Goal: Task Accomplishment & Management: Use online tool/utility

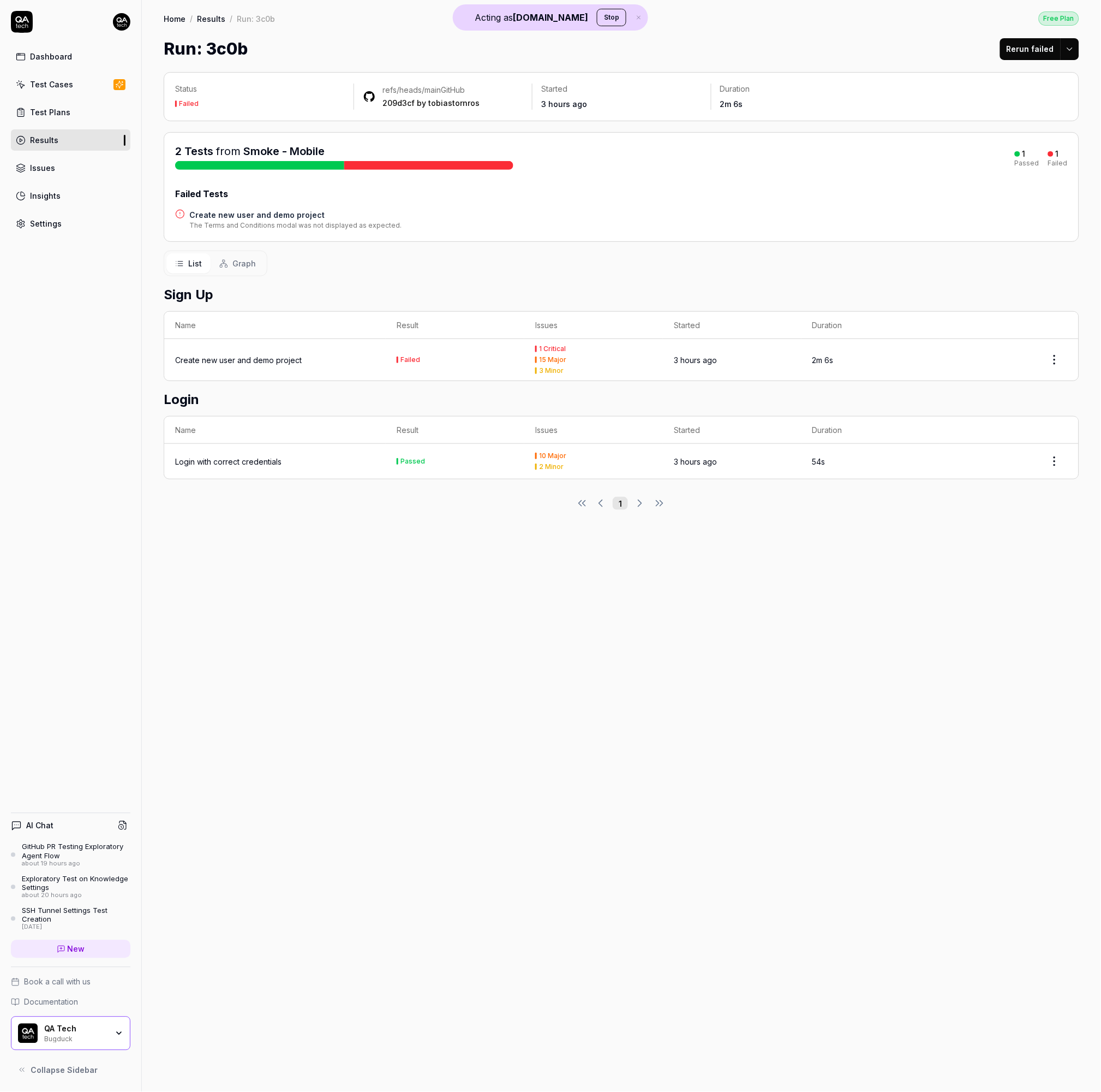
click at [250, 360] on div "Create new user and demo project" at bounding box center [238, 360] width 127 height 12
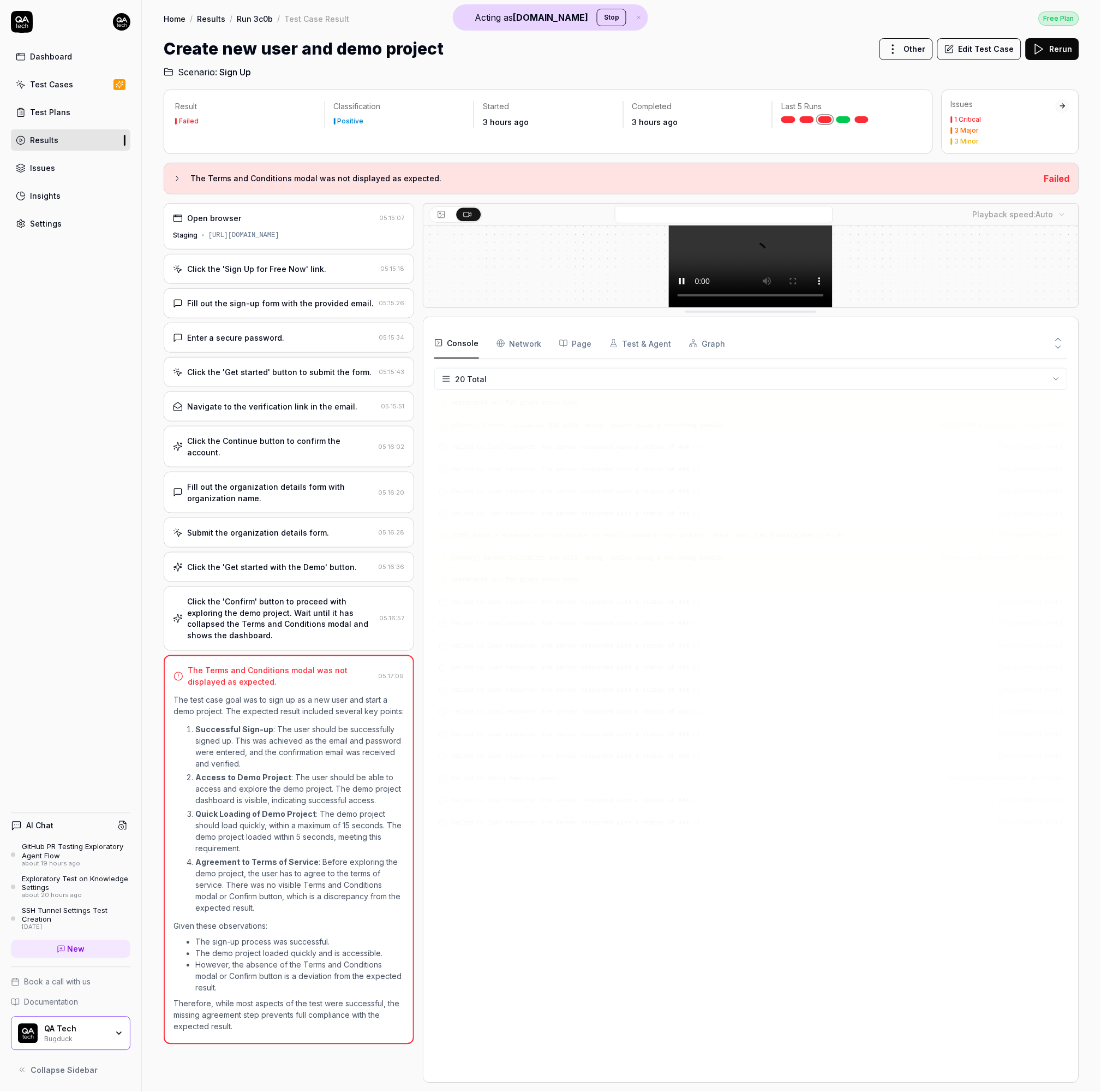
scroll to position [139, 0]
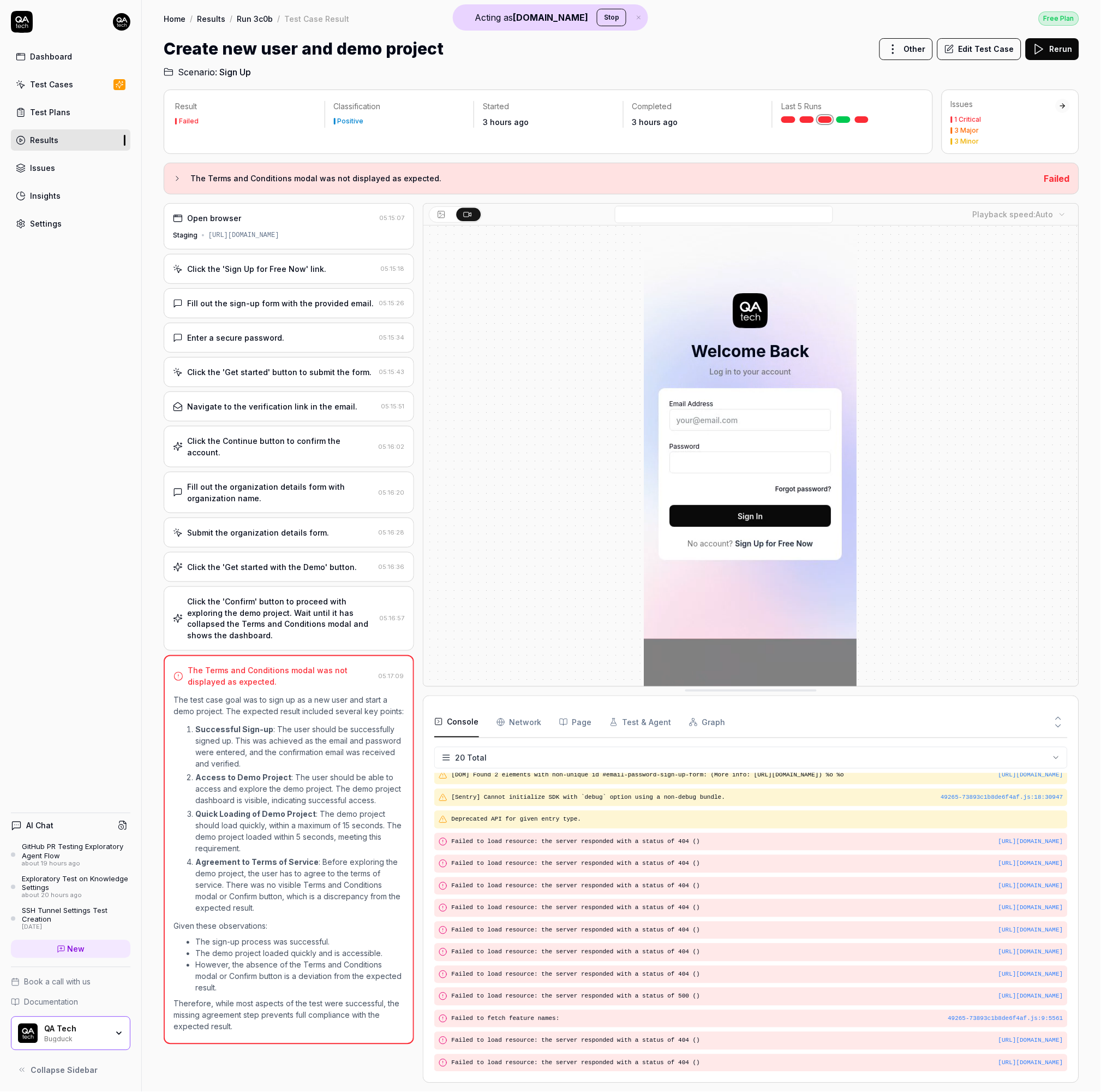
click at [239, 576] on div "Open browser 05:15:07 Staging [URL][DOMAIN_NAME] Click the 'Sign Up for Free No…" at bounding box center [289, 643] width 251 height 880
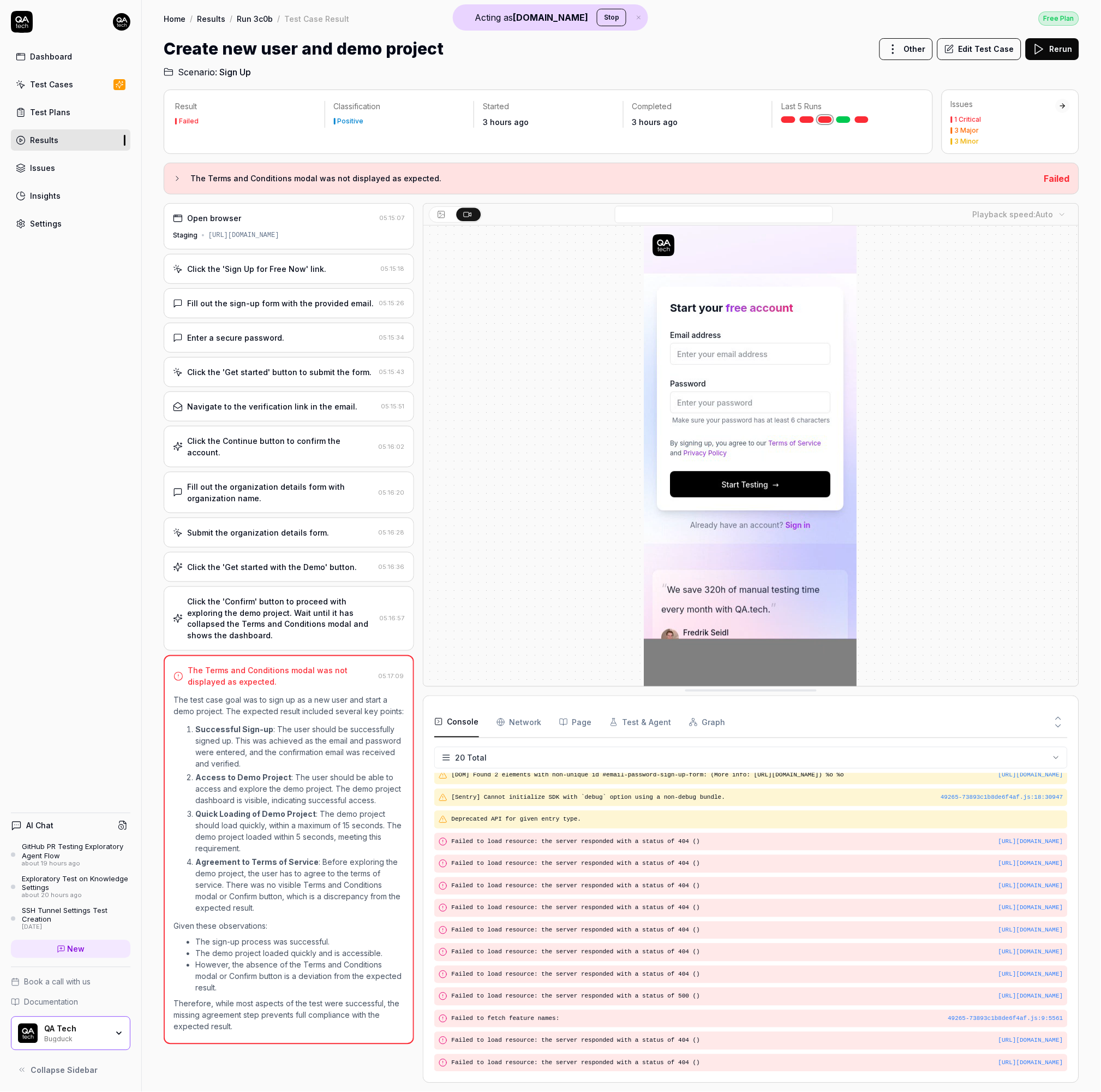
click at [256, 606] on div "Click the 'Confirm' button to proceed with exploring the demo project. Wait unt…" at bounding box center [281, 619] width 188 height 46
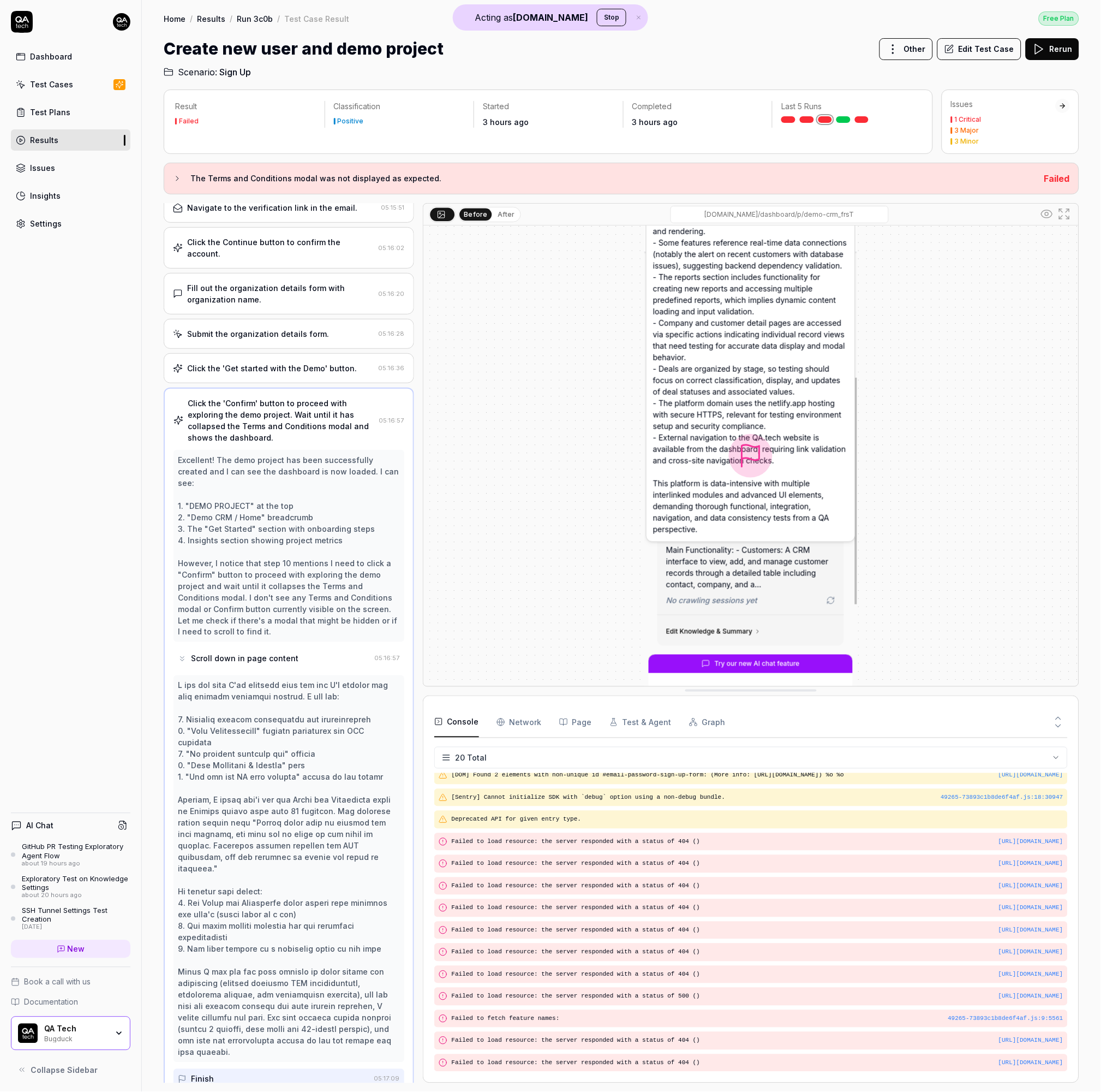
scroll to position [203, 0]
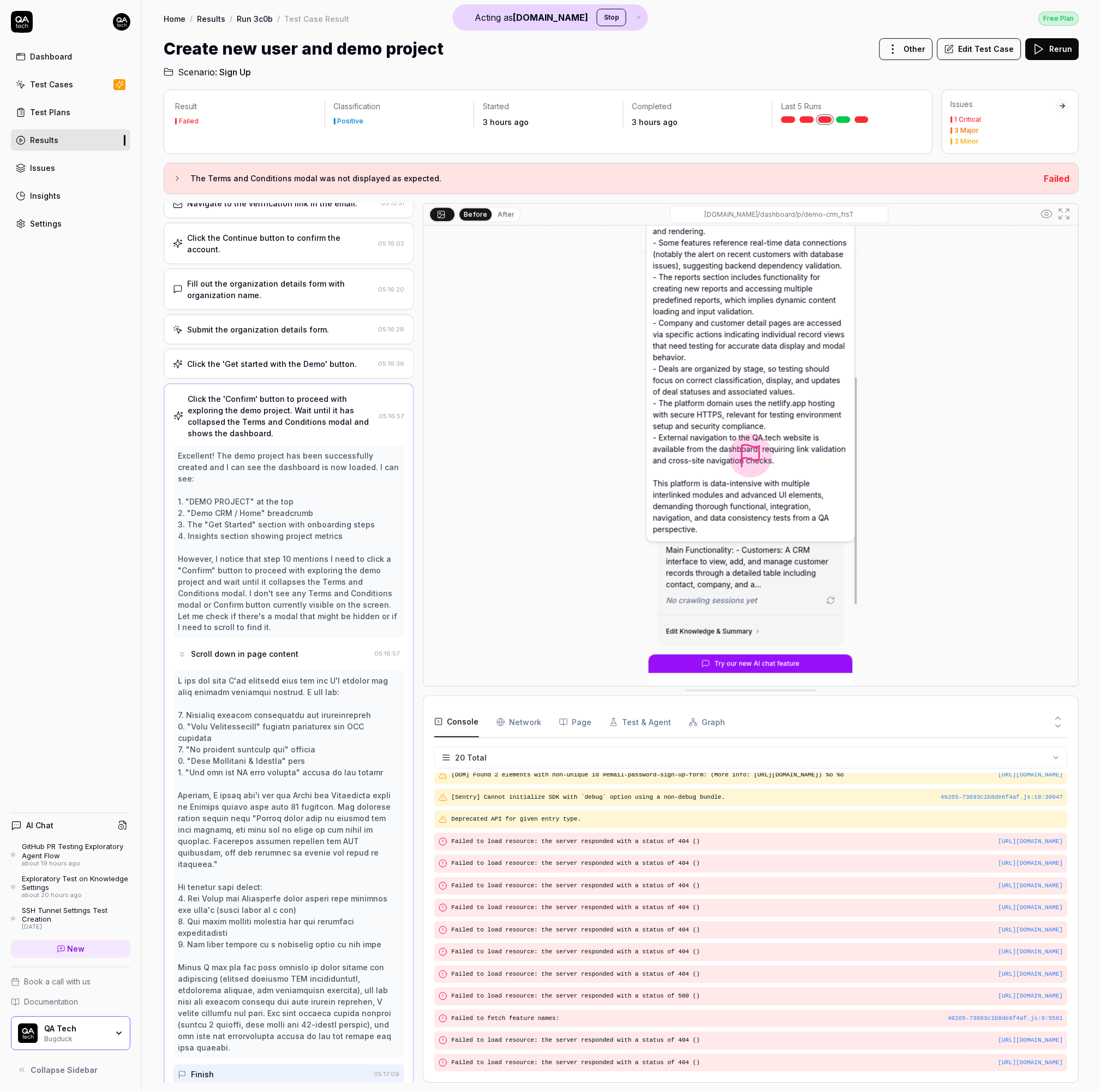
click at [288, 371] on div "Click the 'Get started with the Demo' button. 05:16:36" at bounding box center [289, 364] width 251 height 30
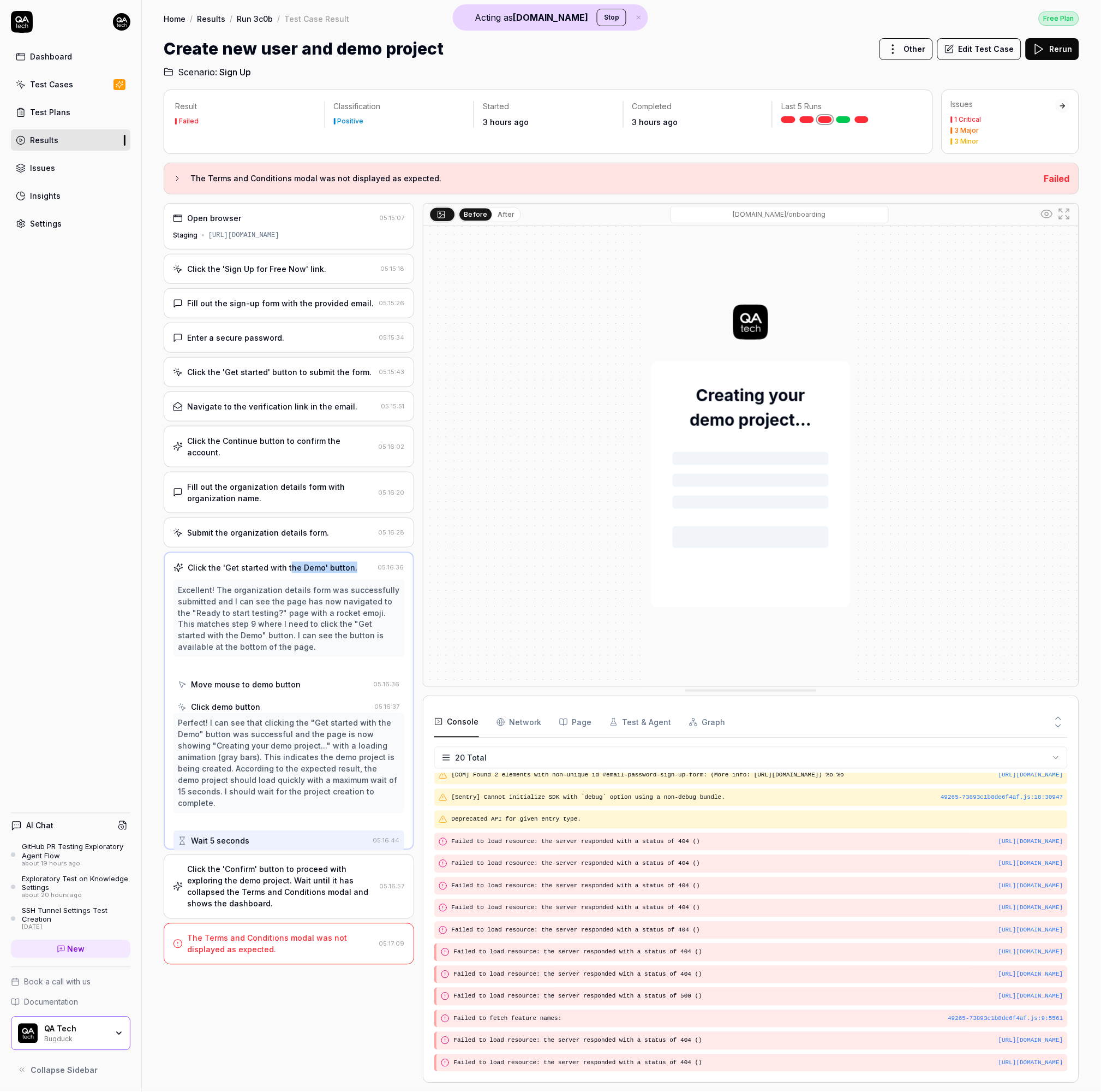
scroll to position [0, 0]
click at [504, 213] on button "After" at bounding box center [507, 215] width 26 height 12
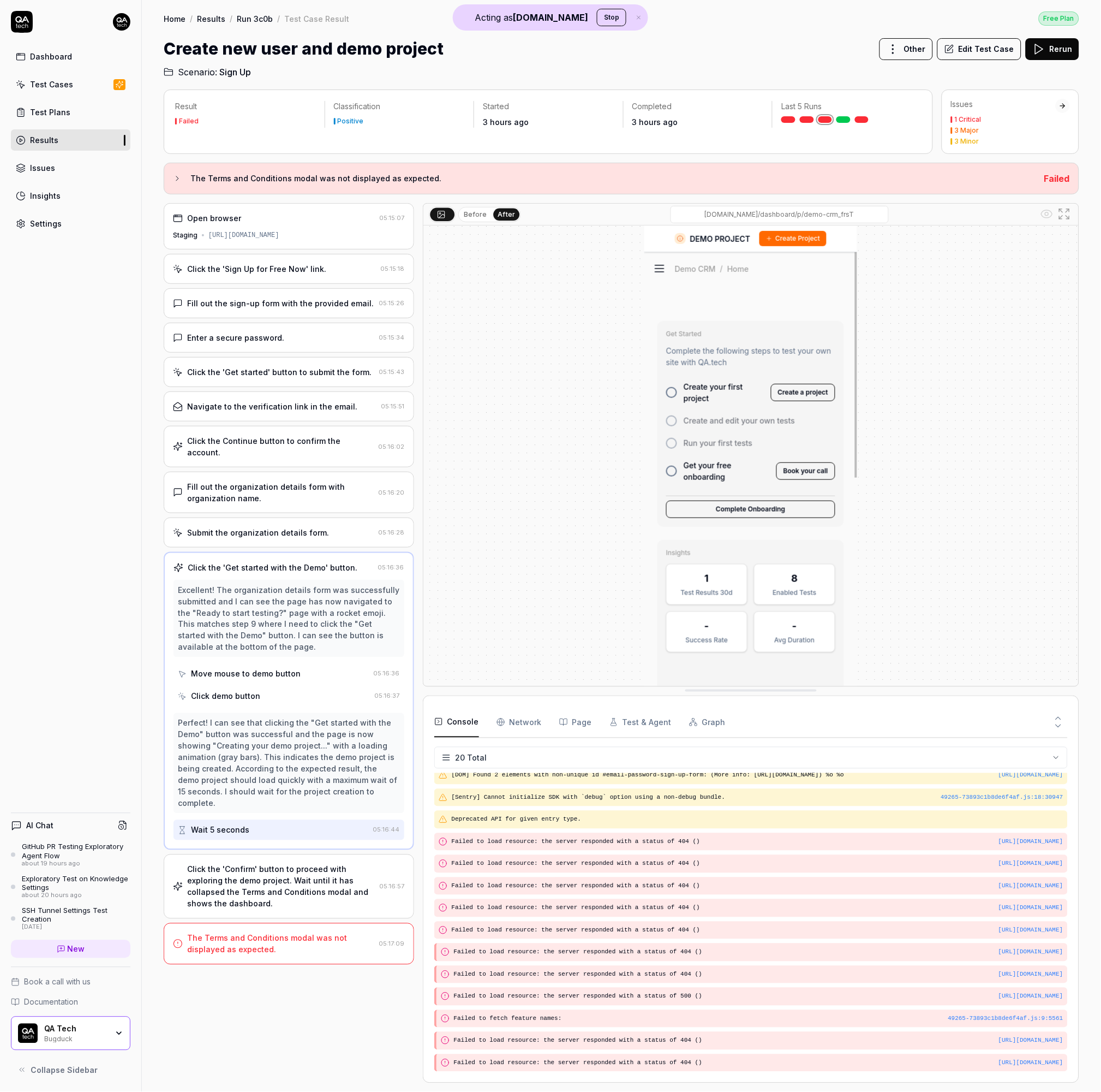
click at [215, 518] on div "Submit the organization details form. 05:16:28" at bounding box center [289, 533] width 251 height 30
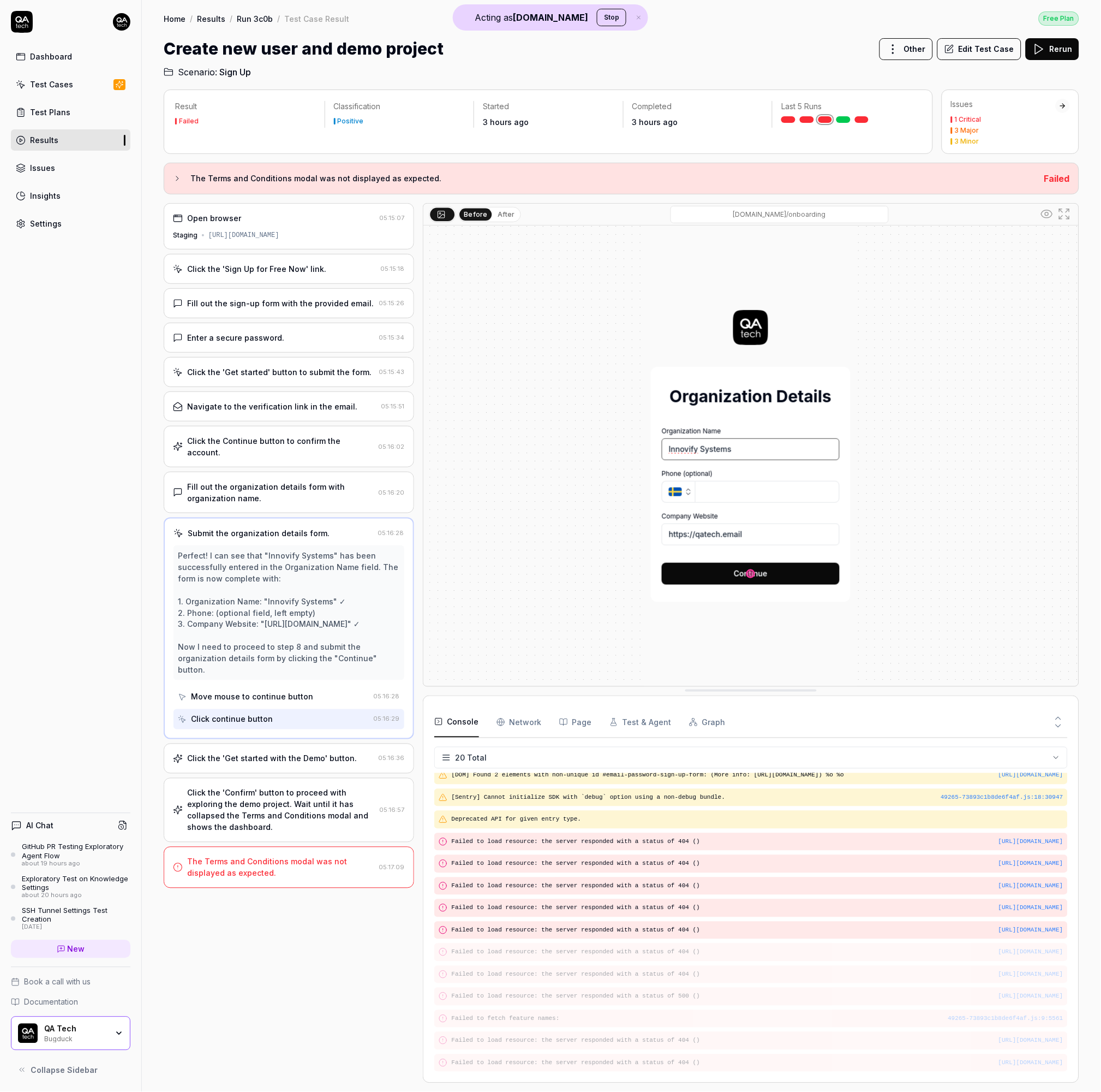
click at [311, 753] on div "Click the 'Get started with the Demo' button." at bounding box center [272, 758] width 170 height 12
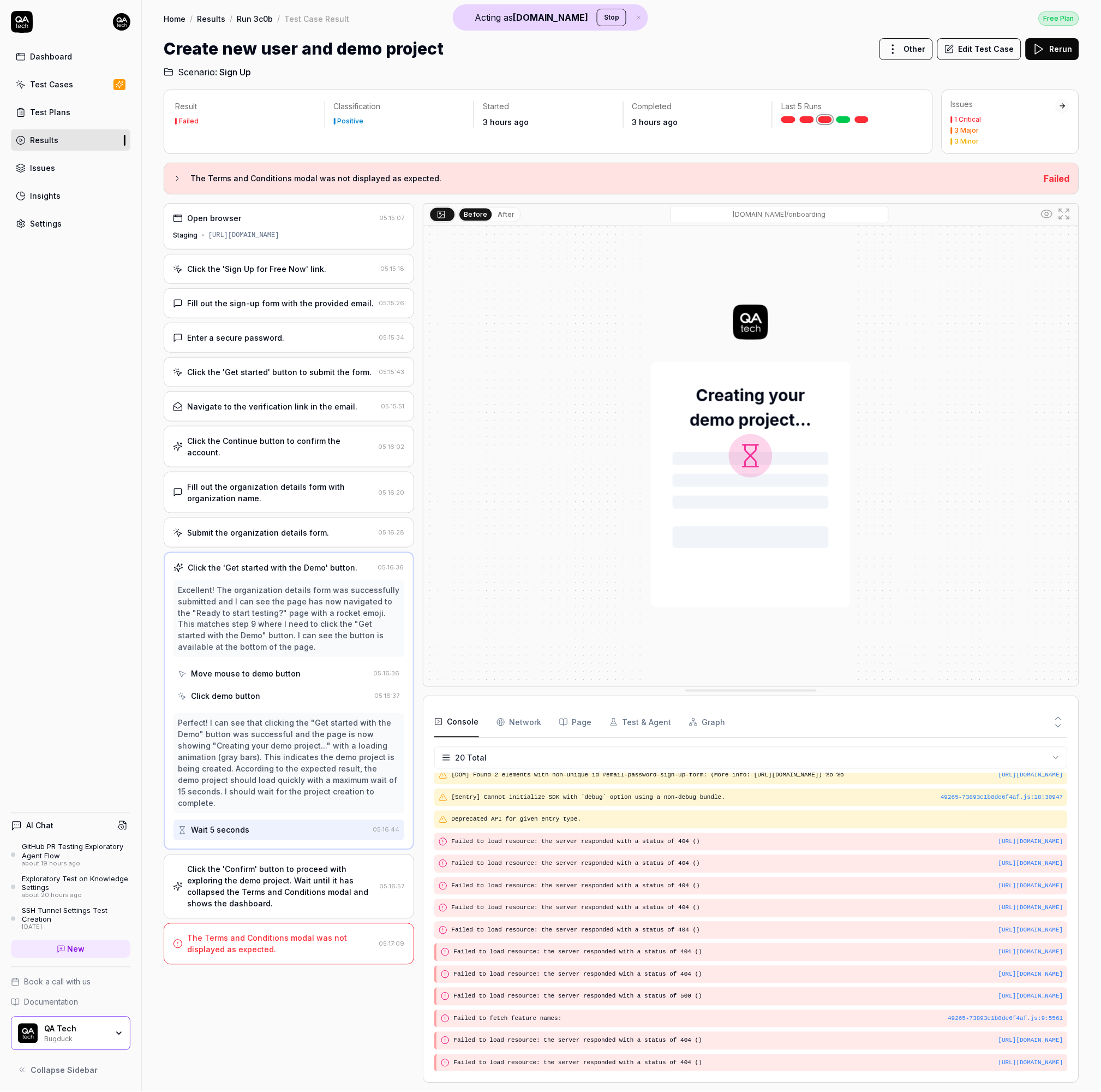
click at [506, 223] on div "Before After [DOMAIN_NAME]/onboarding" at bounding box center [751, 214] width 655 height 22
click at [505, 219] on button "After" at bounding box center [507, 215] width 26 height 12
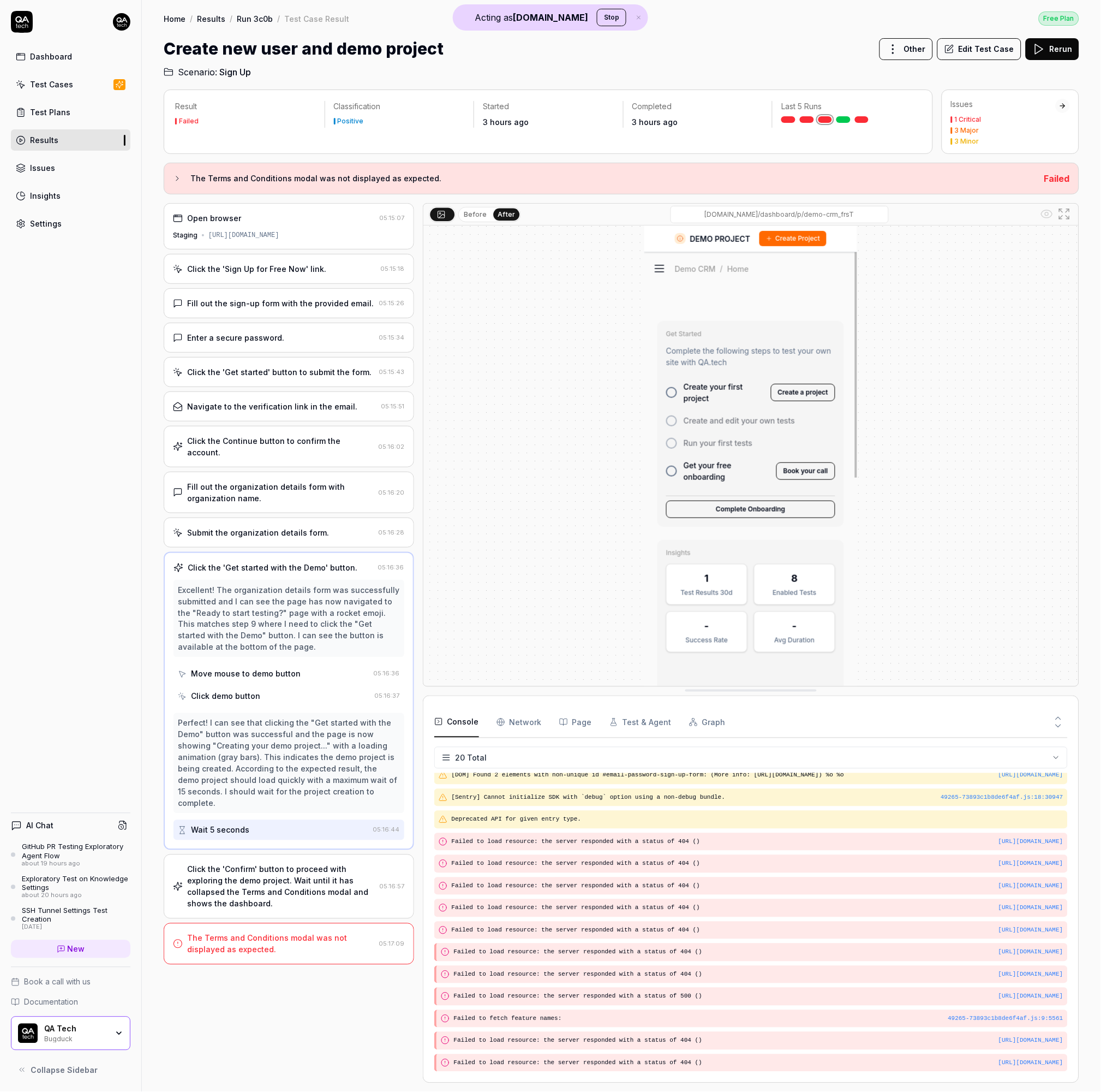
click at [987, 52] on button "Edit Test Case" at bounding box center [979, 49] width 84 height 22
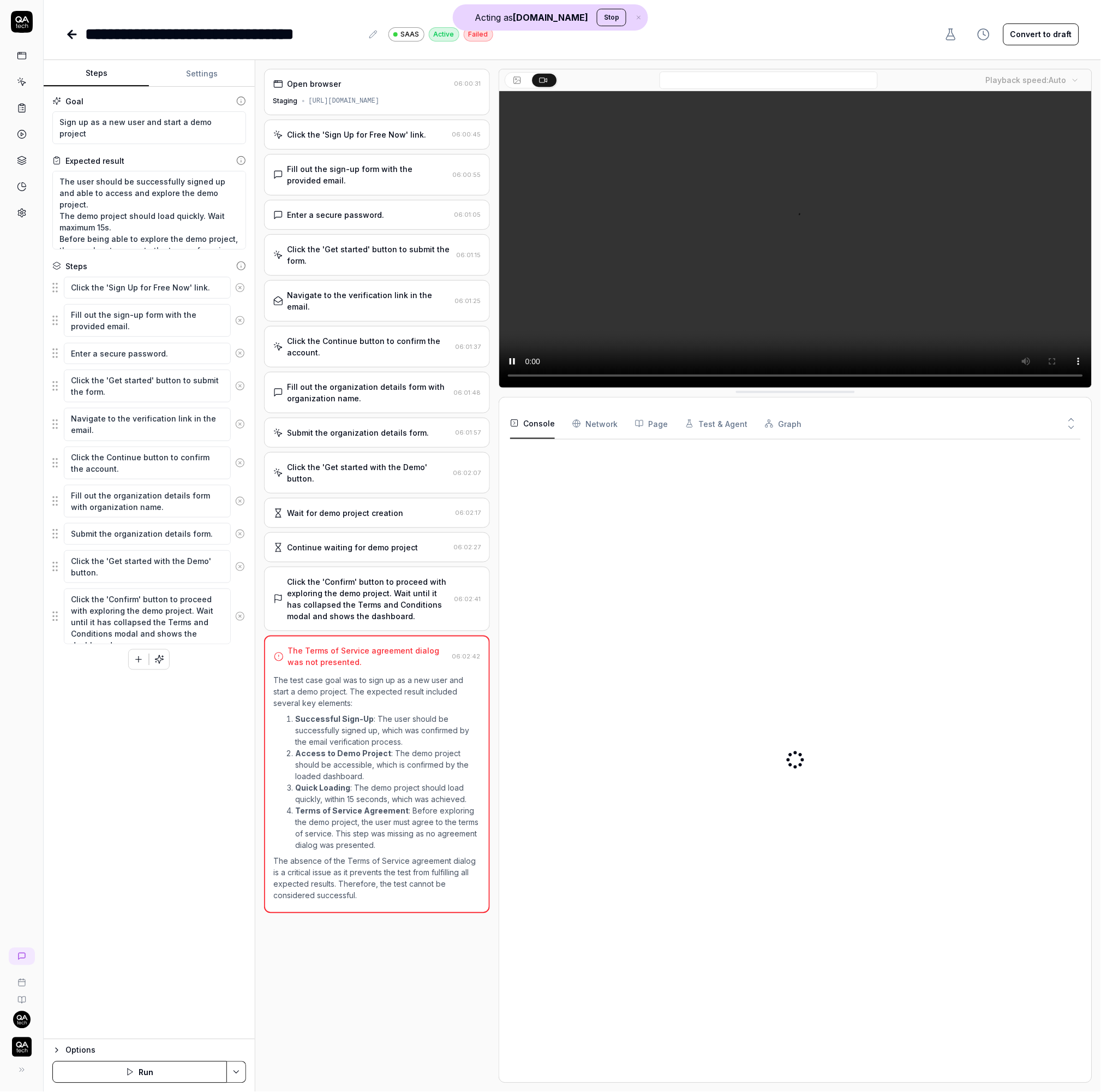
scroll to position [12, 0]
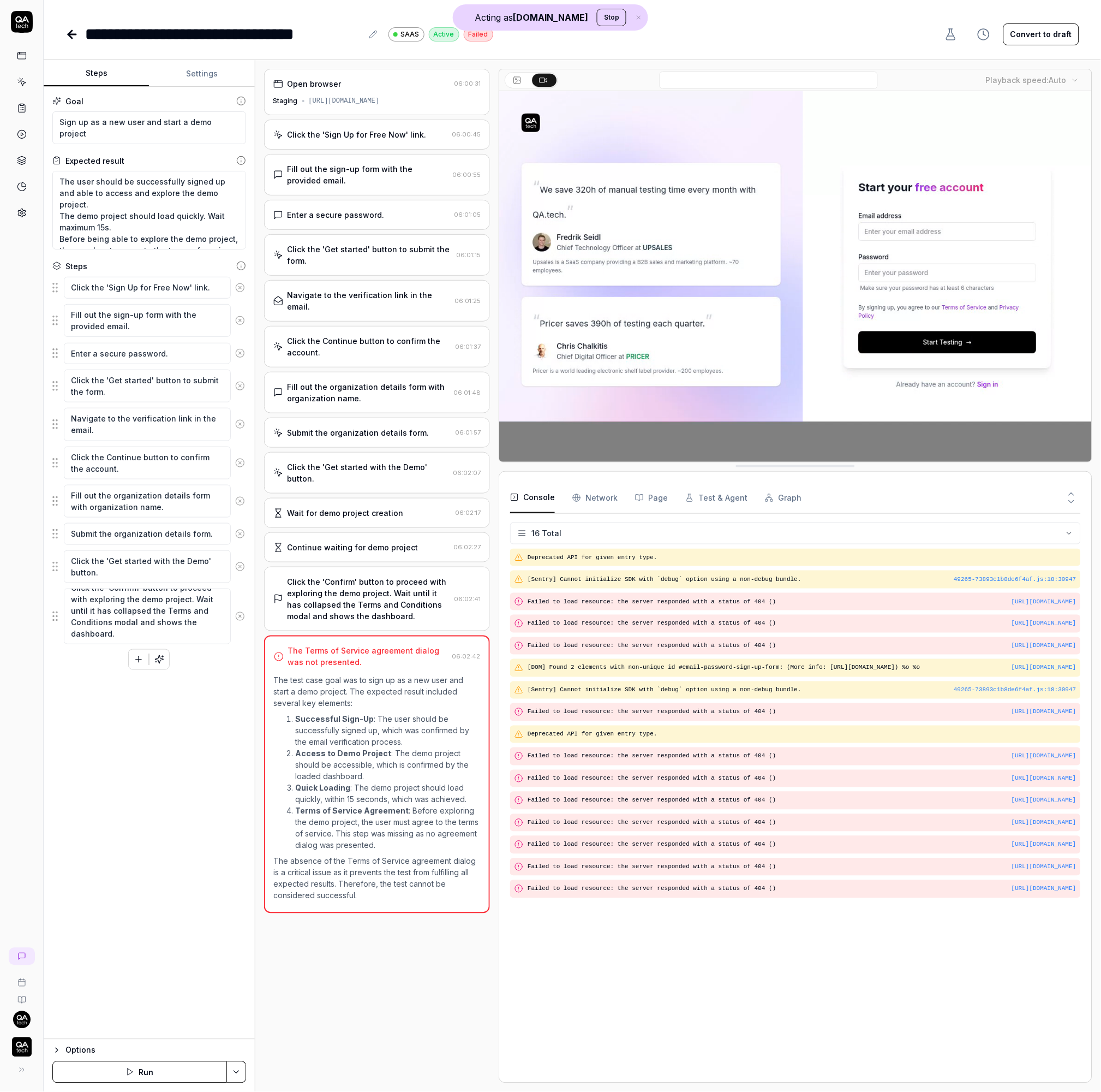
click at [241, 617] on icon at bounding box center [240, 616] width 10 height 10
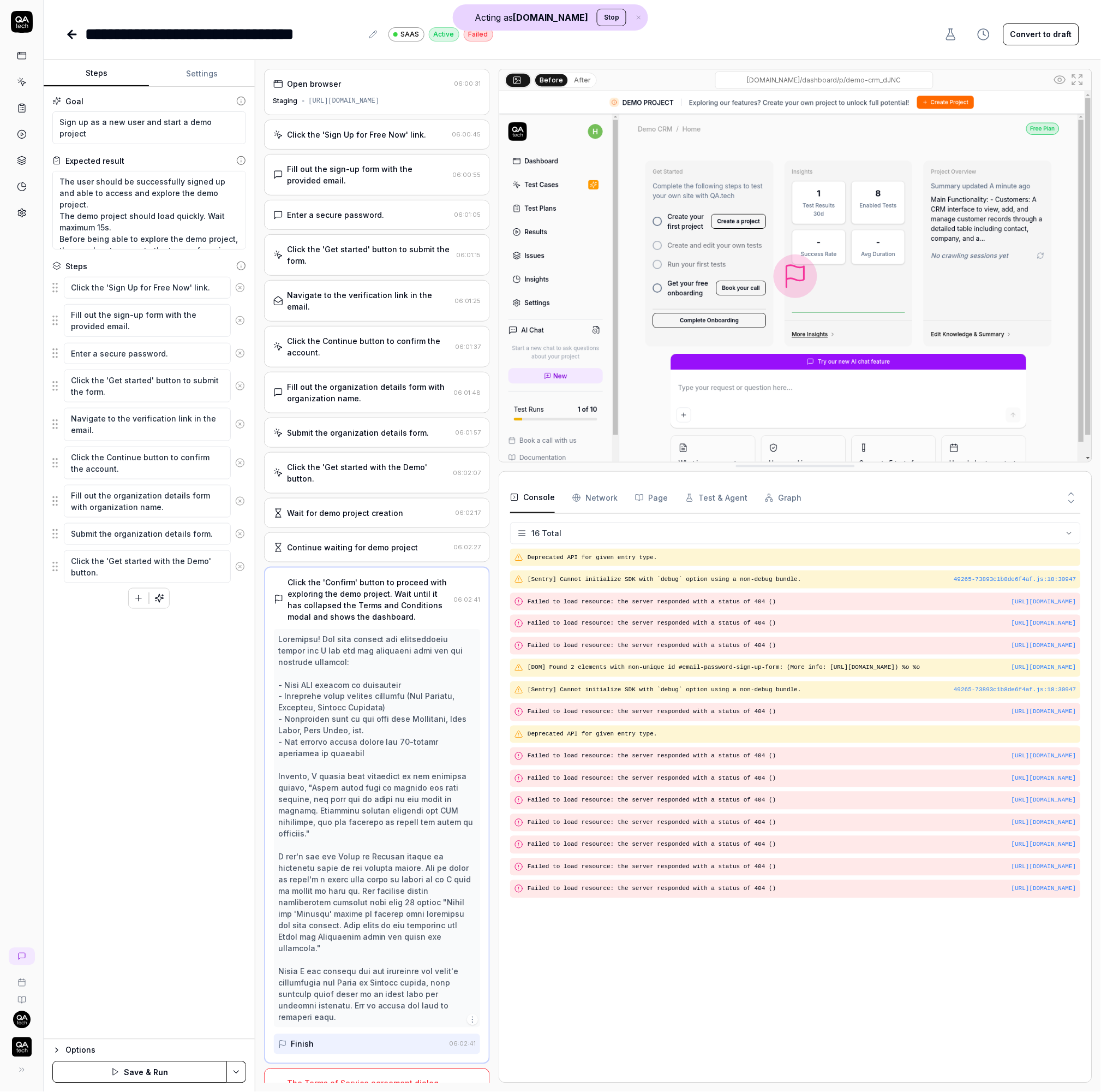
click at [138, 604] on icon "button" at bounding box center [139, 598] width 10 height 10
click at [149, 185] on textarea "The user should be successfully signed up and able to access and explore the de…" at bounding box center [149, 210] width 194 height 79
drag, startPoint x: 114, startPoint y: 228, endPoint x: 50, endPoint y: 217, distance: 64.9
click at [50, 217] on div "Goal Sign up as a new user and start a demo project Expected result The user sh…" at bounding box center [149, 563] width 211 height 952
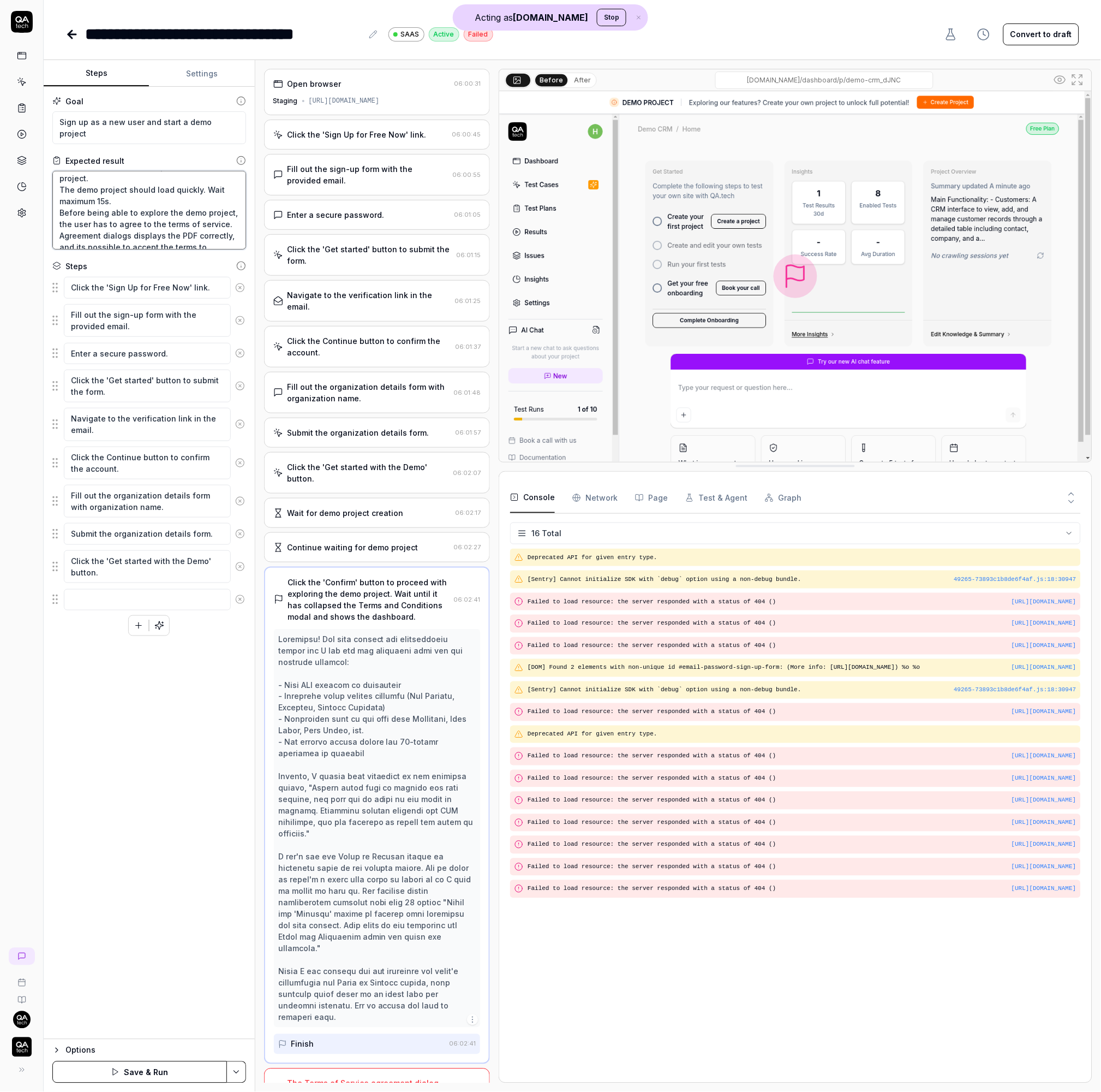
type textarea "*"
type textarea "The user should be successfully signed up and able to access and explore the de…"
type textarea "*"
type textarea "The user should be successfully signed up and able to access and explore the de…"
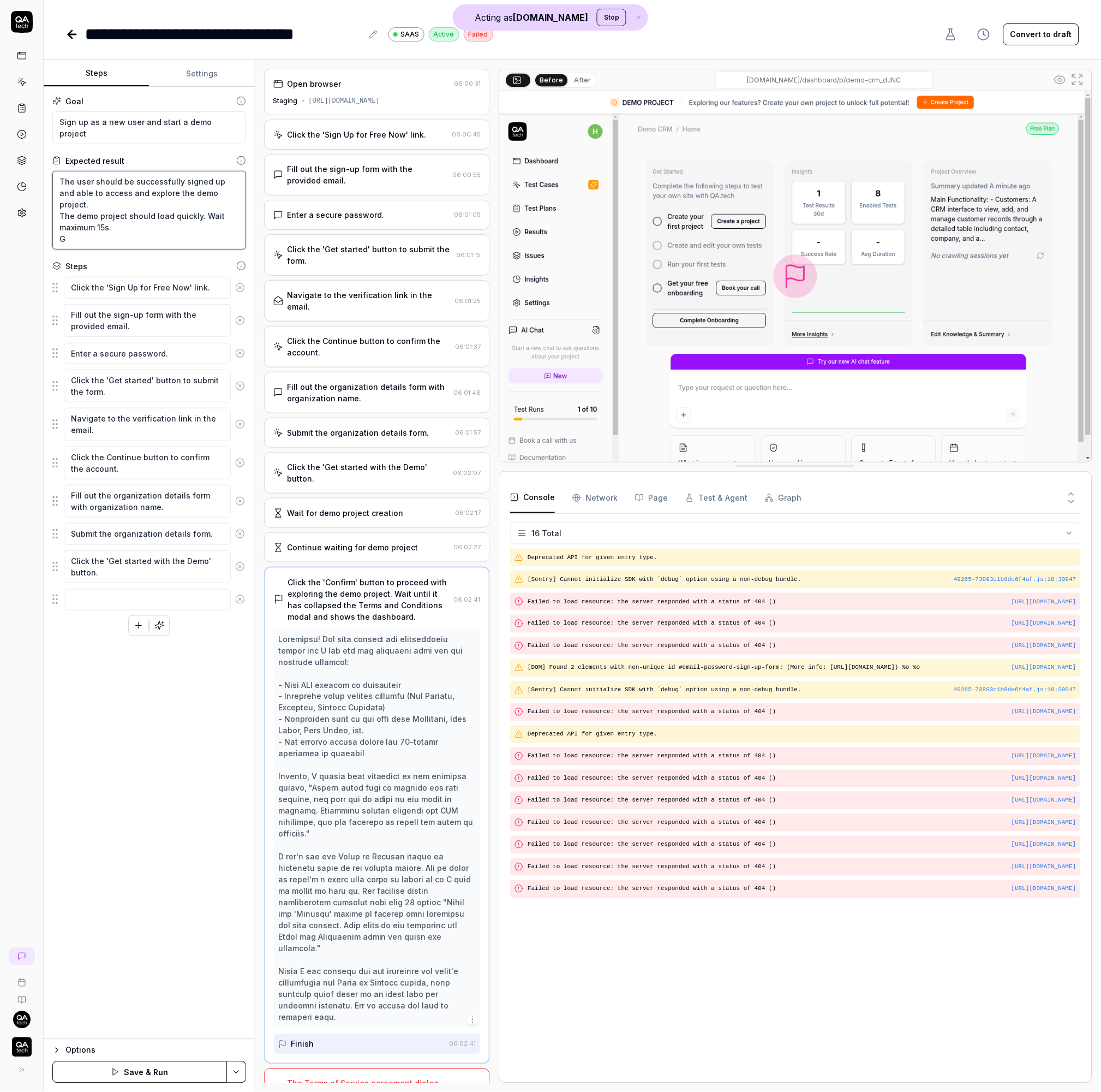
type textarea "*"
type textarea "The user should be successfully signed up and able to access and explore the de…"
type textarea "*"
type textarea "The user should be successfully signed up and able to access and explore the de…"
type textarea "*"
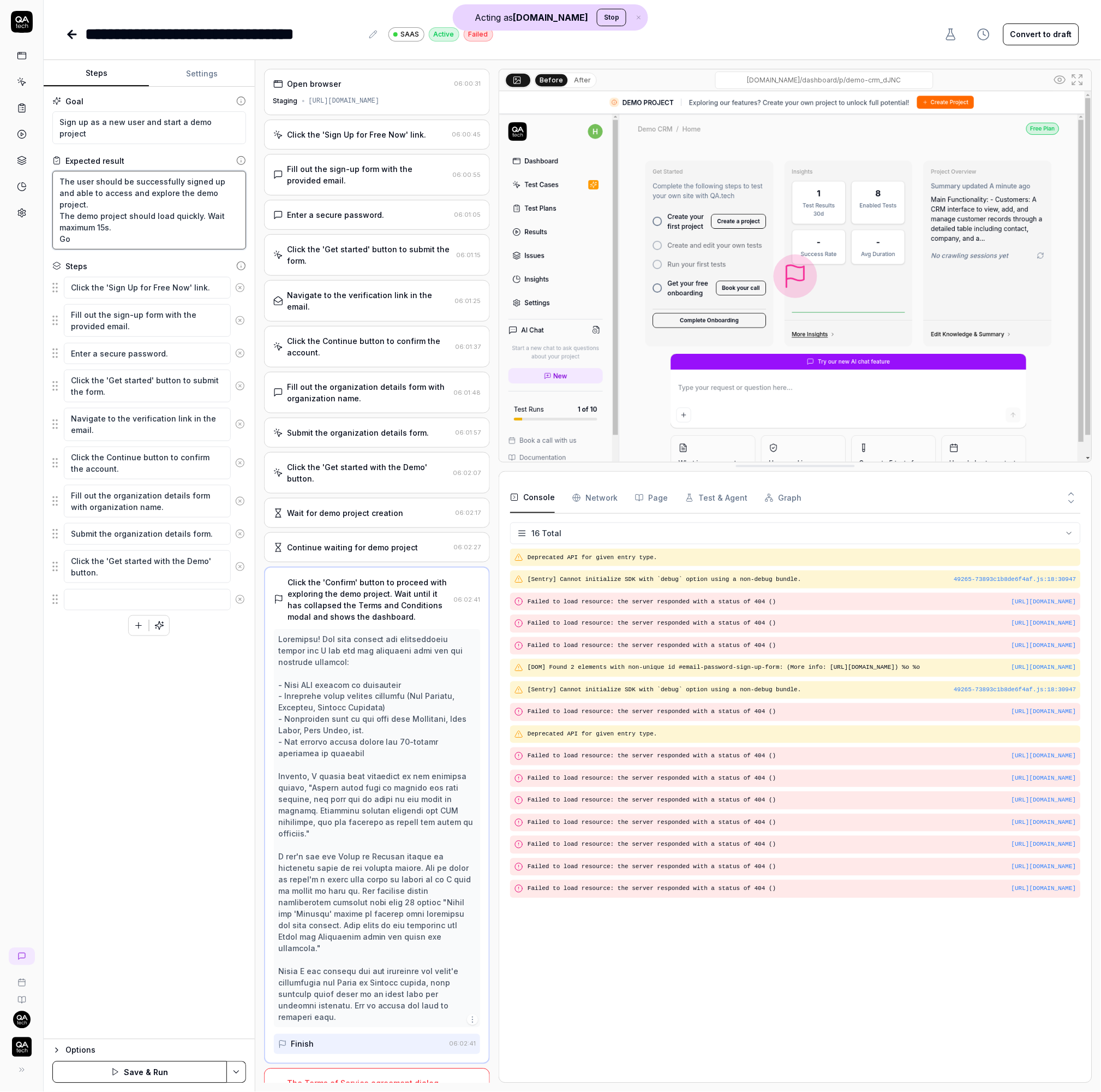
type textarea "The user should be successfully signed up and able to access and explore the de…"
type textarea "*"
type textarea "The user should be successfully signed up and able to access and explore the de…"
type textarea "*"
type textarea "The user should be successfully signed up and able to access and explore the de…"
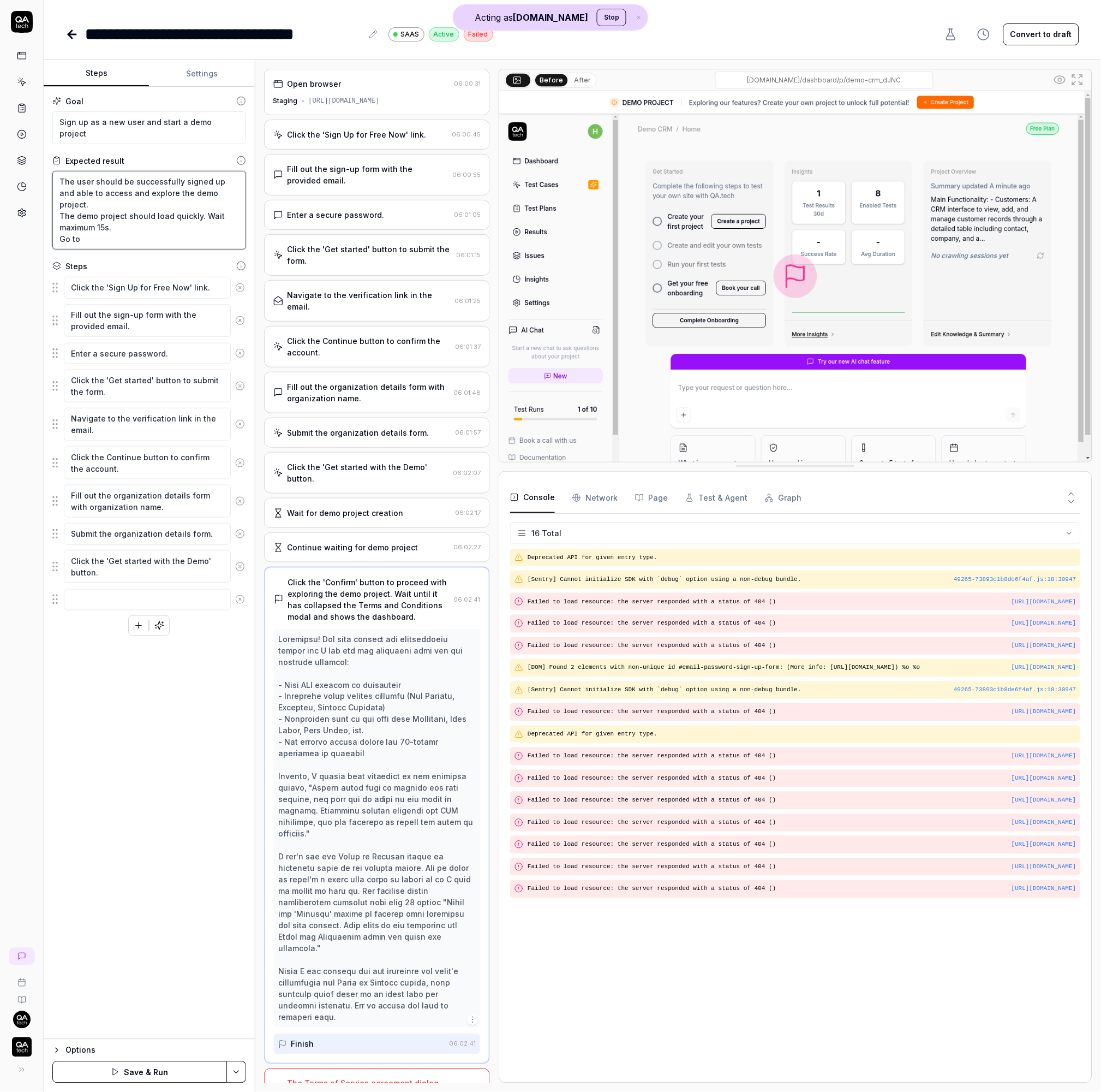
type textarea "*"
type textarea "The user should be successfully signed up and able to access and explore the de…"
type textarea "*"
type textarea "The user should be successfully signed up and able to access and explore the de…"
type textarea "*"
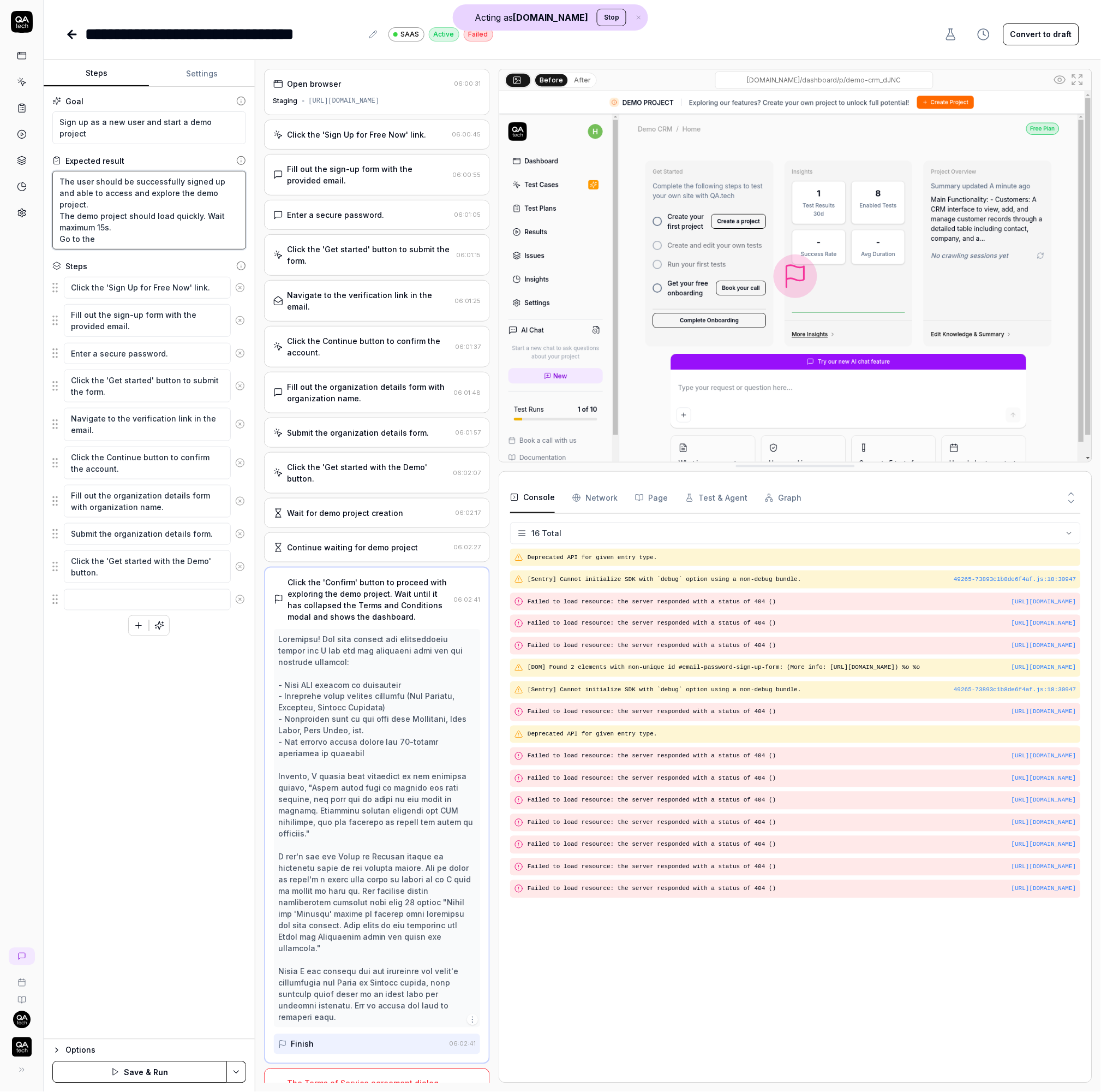
type textarea "The user should be successfully signed up and able to access and explore the de…"
type textarea "*"
type textarea "The user should be successfully signed up and able to access and explore the de…"
type textarea "*"
type textarea "The user should be successfully signed up and able to access and explore the de…"
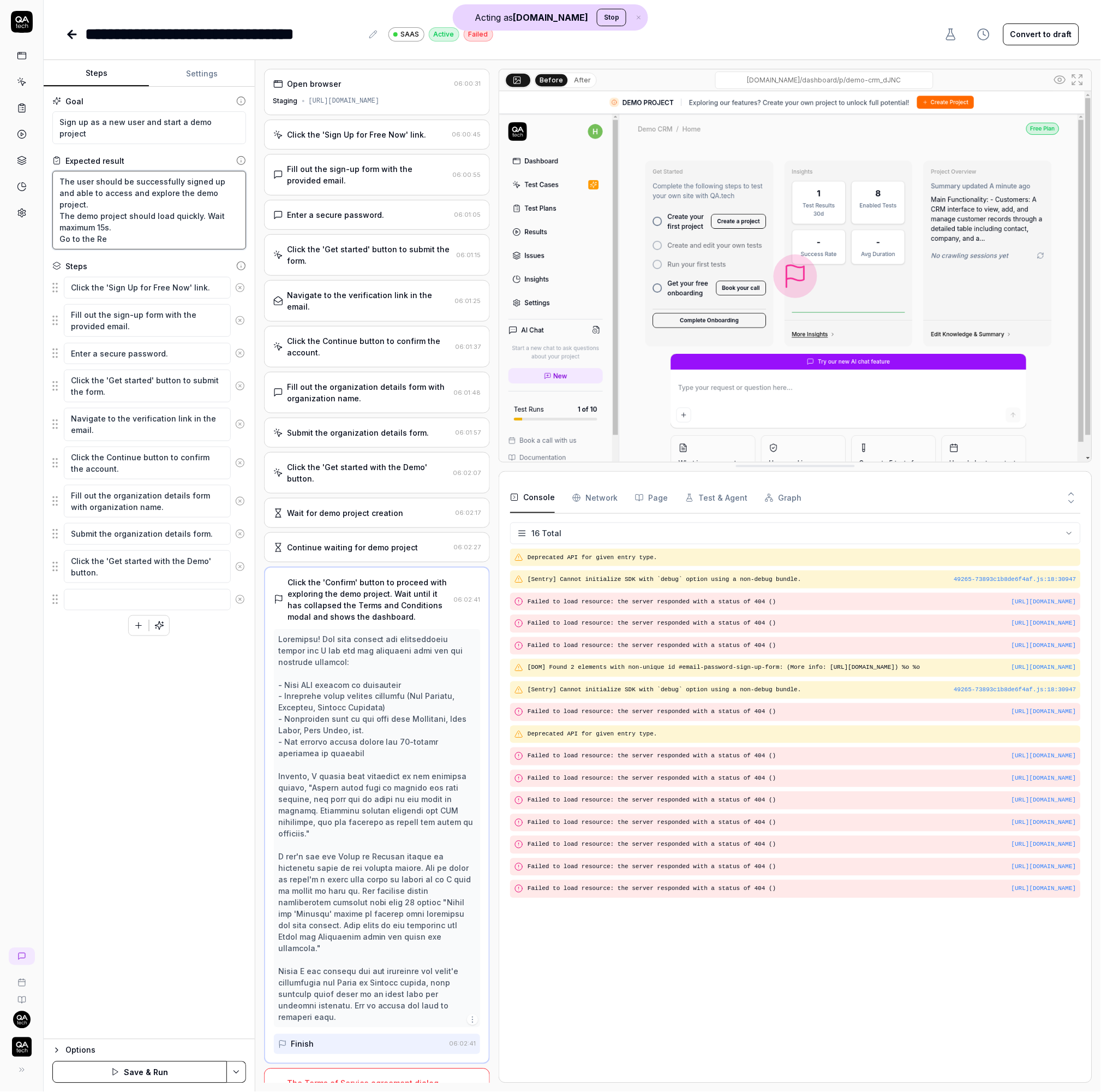
type textarea "*"
type textarea "The user should be successfully signed up and able to access and explore the de…"
type textarea "*"
type textarea "The user should be successfully signed up and able to access and explore the de…"
type textarea "*"
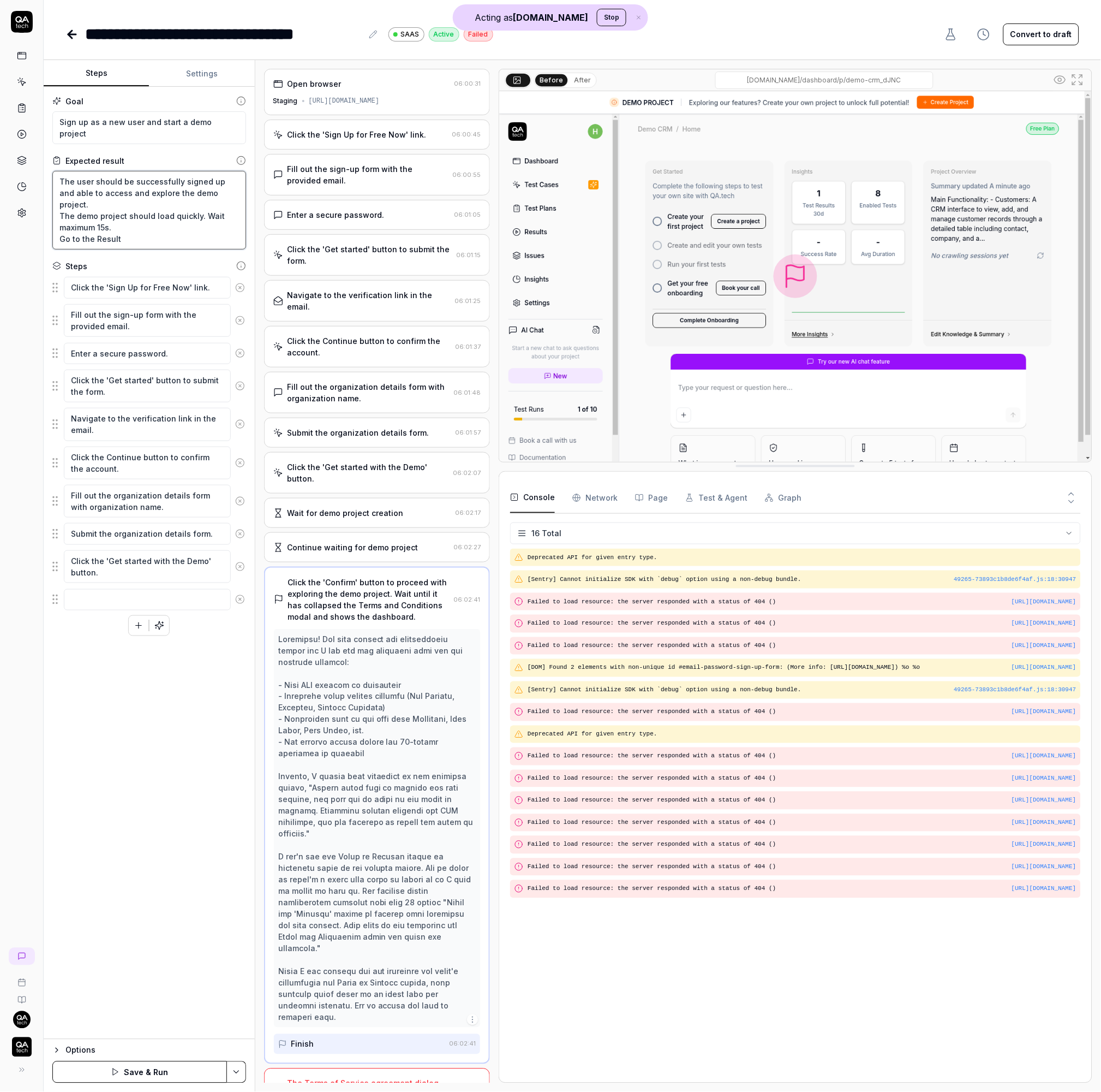
type textarea "The user should be successfully signed up and able to access and explore the de…"
type textarea "*"
type textarea "The user should be successfully signed up and able to access and explore the de…"
type textarea "*"
type textarea "The user should be successfully signed up and able to access and explore the de…"
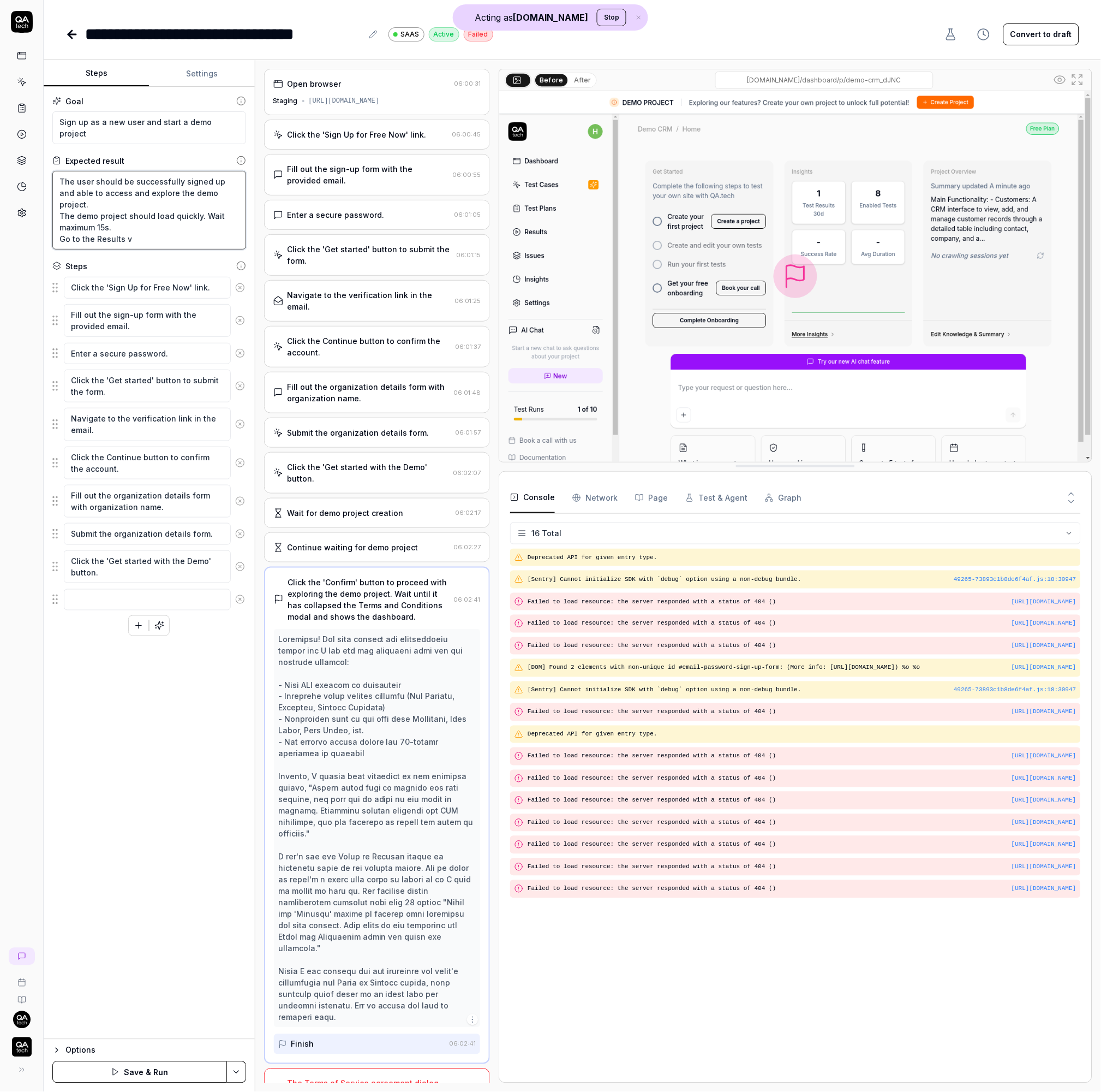
type textarea "*"
type textarea "The user should be successfully signed up and able to access and explore the de…"
type textarea "*"
type textarea "The user should be successfully signed up and able to access and explore the de…"
type textarea "*"
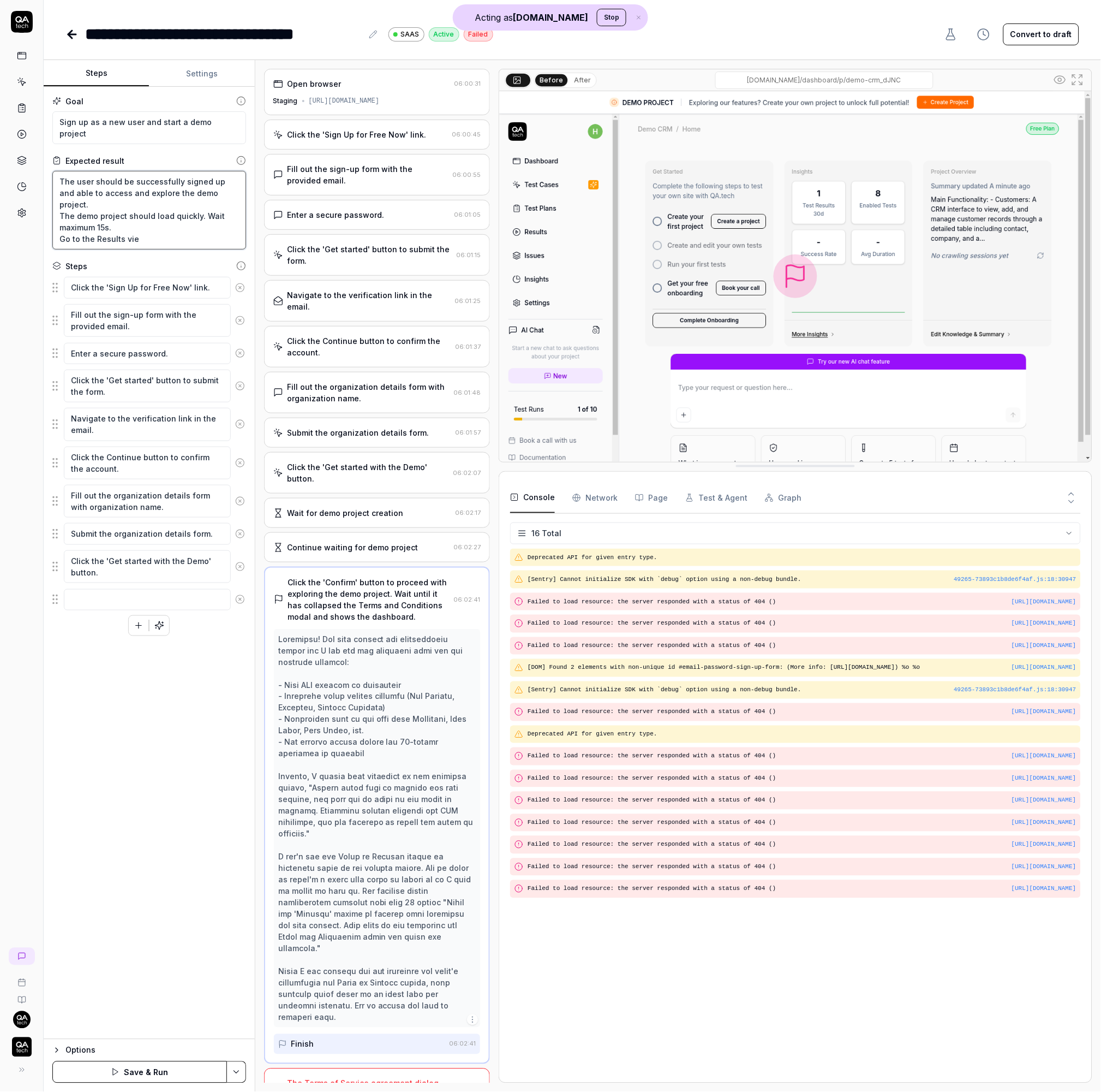
type textarea "The user should be successfully signed up and able to access and explore the de…"
type textarea "*"
type textarea "The user should be successfully signed up and able to access and explore the de…"
type textarea "*"
type textarea "The user should be successfully signed up and able to access and explore the de…"
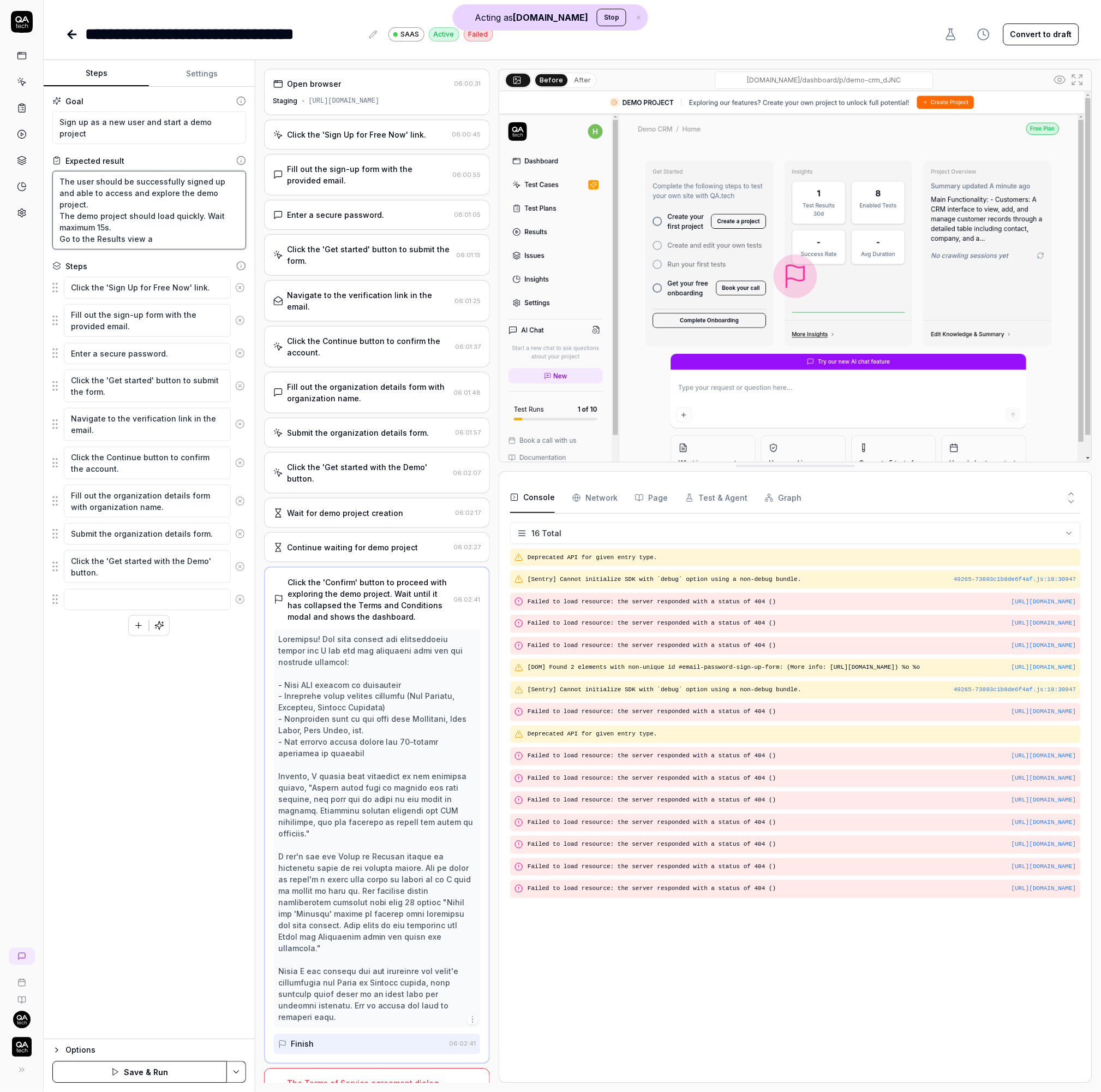
type textarea "*"
type textarea "The user should be successfully signed up and able to access and explore the de…"
type textarea "*"
type textarea "The user should be successfully signed up and able to access and explore the de…"
type textarea "*"
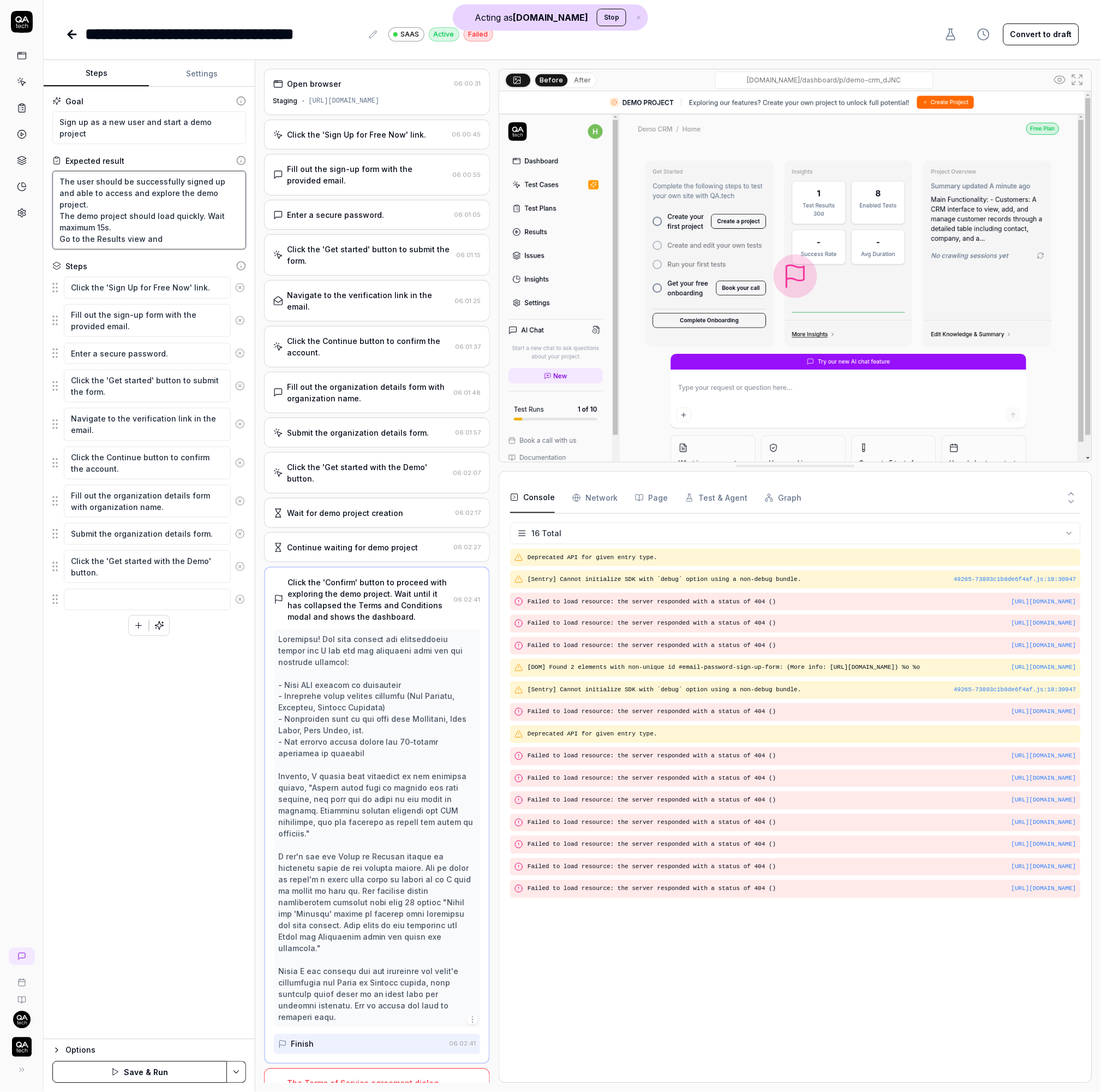
type textarea "The user should be successfully signed up and able to access and explore the de…"
type textarea "*"
type textarea "The user should be successfully signed up and able to access and explore the de…"
type textarea "*"
type textarea "The user should be successfully signed up and able to access and explore the de…"
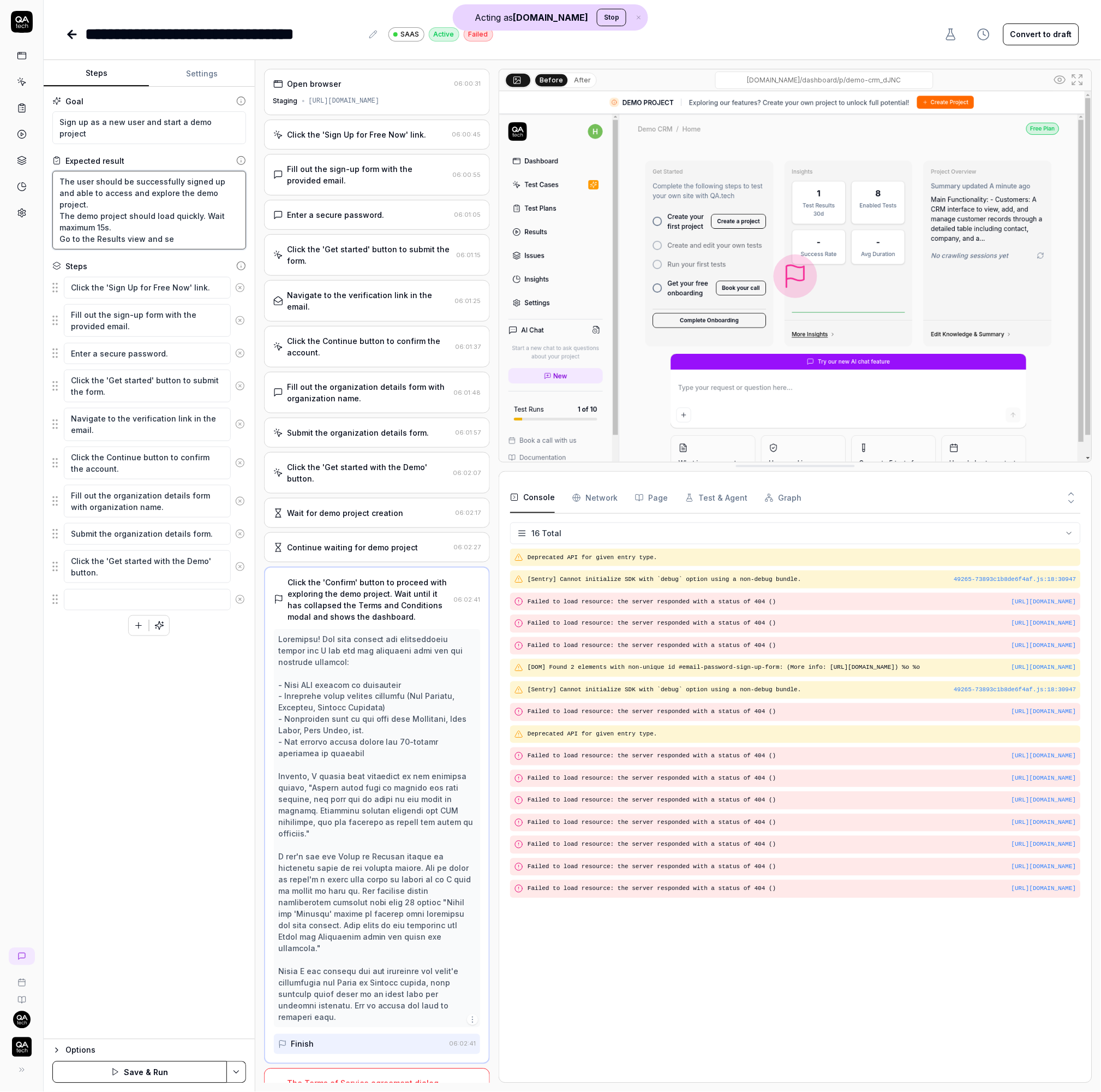
type textarea "*"
type textarea "The user should be successfully signed up and able to access and explore the de…"
type textarea "*"
type textarea "The user should be successfully signed up and able to access and explore the de…"
type textarea "*"
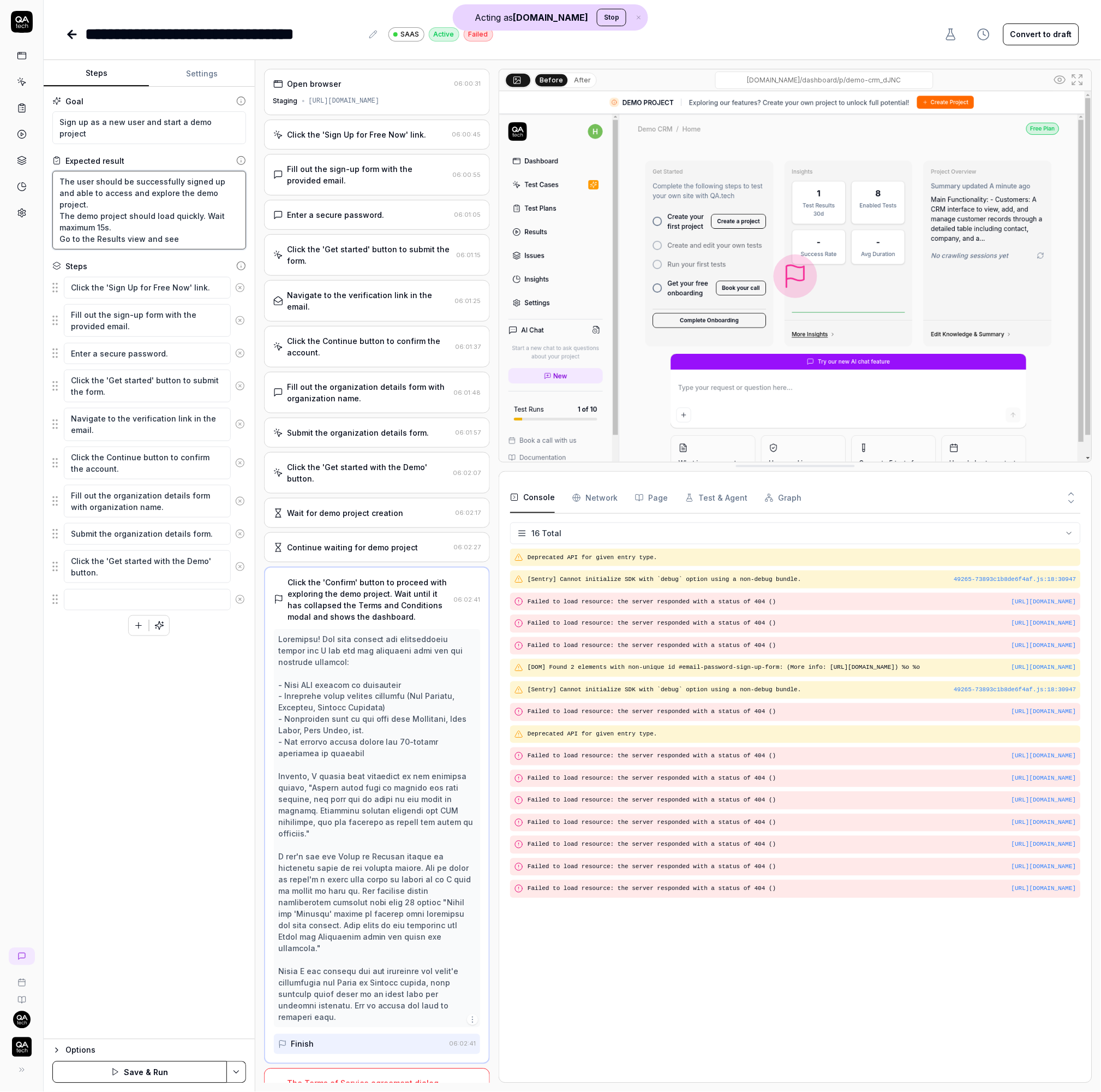
type textarea "The user should be successfully signed up and able to access and explore the de…"
type textarea "*"
type textarea "The user should be successfully signed up and able to access and explore the de…"
type textarea "*"
type textarea "The user should be successfully signed up and able to access and explore the de…"
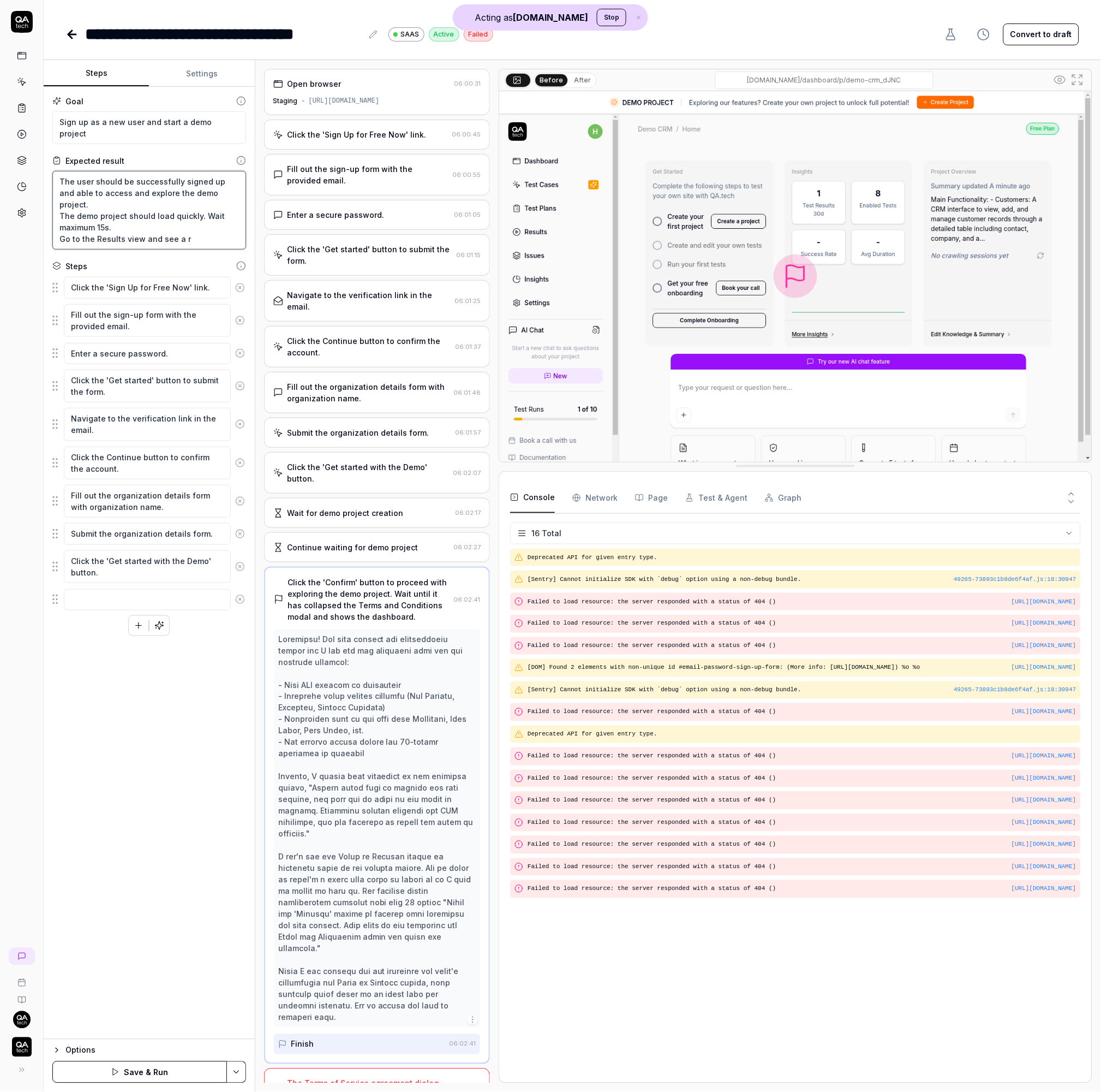
type textarea "*"
type textarea "The user should be successfully signed up and able to access and explore the de…"
type textarea "*"
type textarea "The user should be successfully signed up and able to access and explore the de…"
type textarea "*"
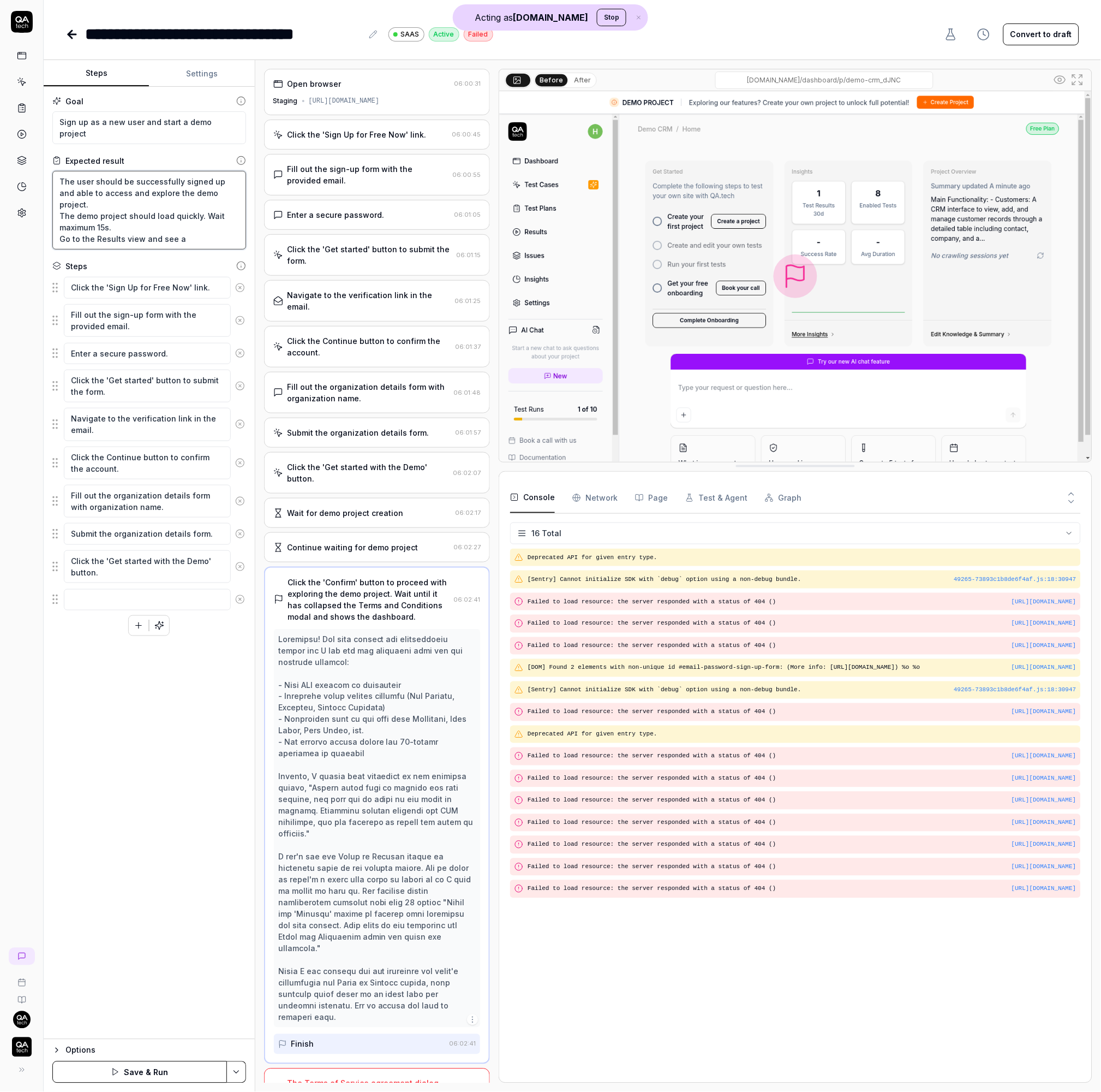
type textarea "The user should be successfully signed up and able to access and explore the de…"
type textarea "*"
type textarea "The user should be successfully signed up and able to access and explore the de…"
type textarea "*"
type textarea "The user should be successfully signed up and able to access and explore the de…"
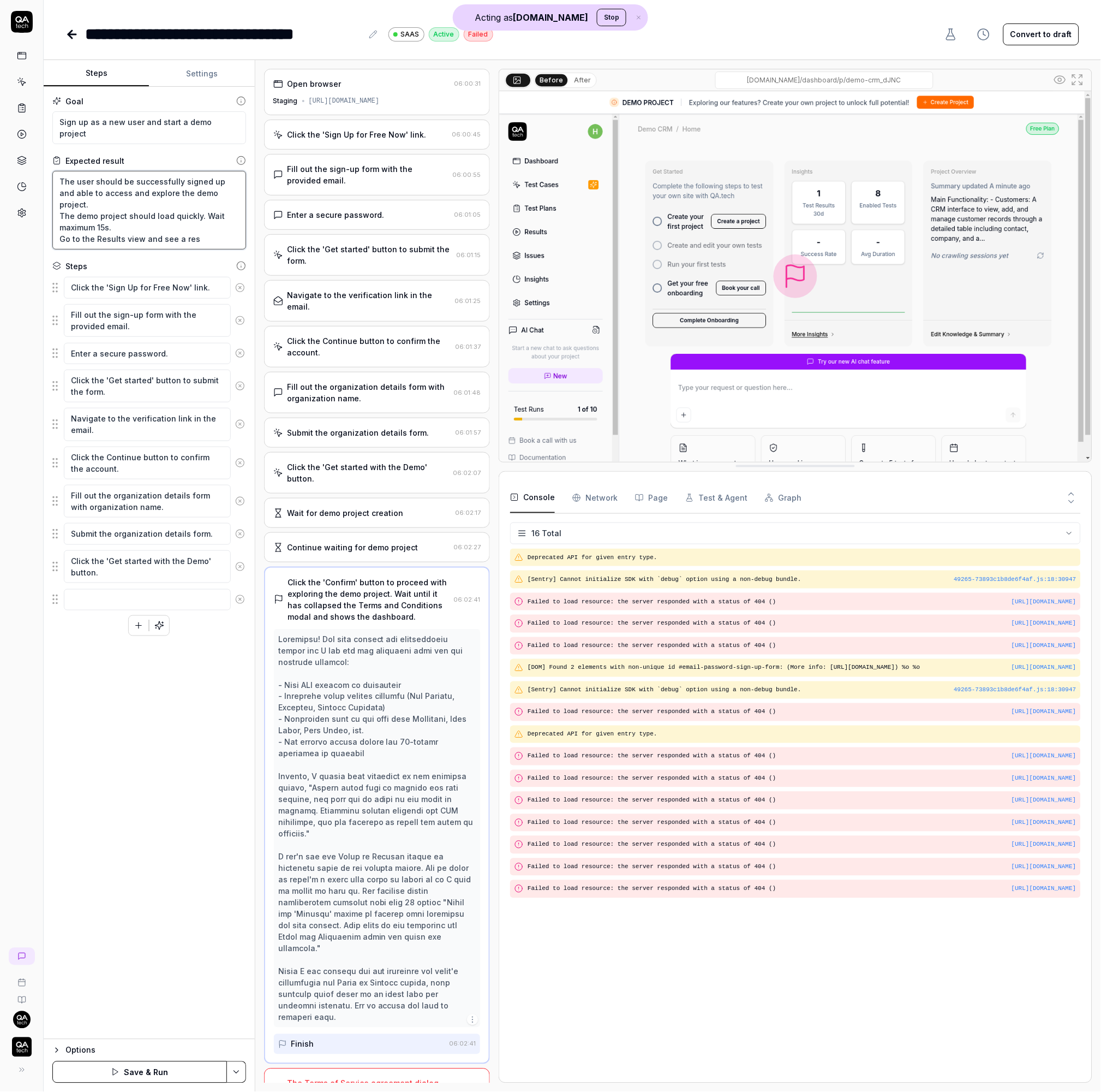
type textarea "*"
type textarea "The user should be successfully signed up and able to access and explore the de…"
type textarea "*"
type textarea "The user should be successfully signed up and able to access and explore the de…"
type textarea "*"
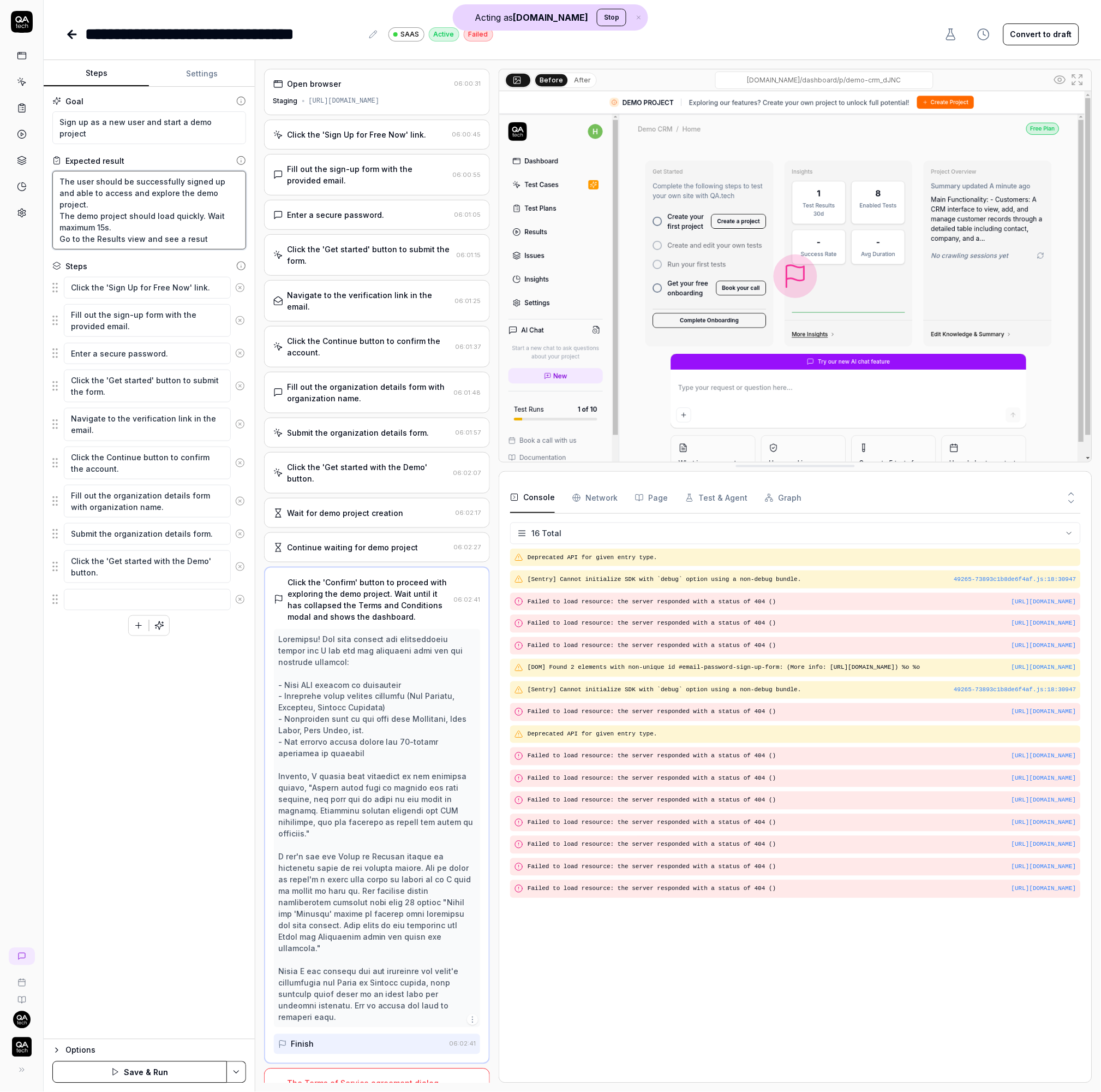
type textarea "The user should be successfully signed up and able to access and explore the de…"
type textarea "*"
type textarea "The user should be successfully signed up and able to access and explore the de…"
type textarea "*"
click at [179, 218] on textarea "The user should be successfully signed up and able to access and explore the de…" at bounding box center [149, 210] width 194 height 79
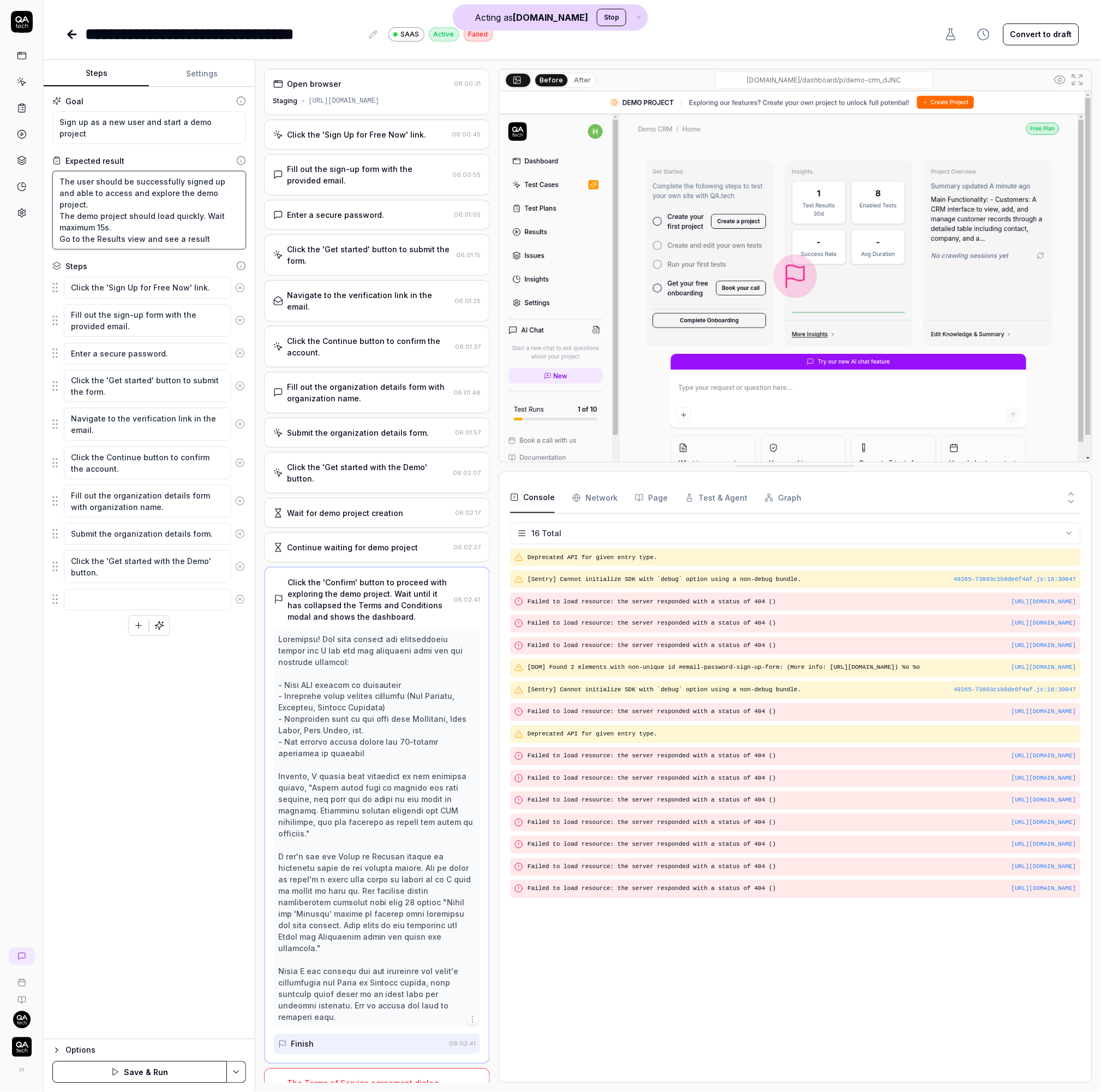
click at [179, 218] on textarea "The user should be successfully signed up and able to access and explore the de…" at bounding box center [149, 210] width 194 height 79
type textarea "The user should be successfully signed up and able to access and explore the de…"
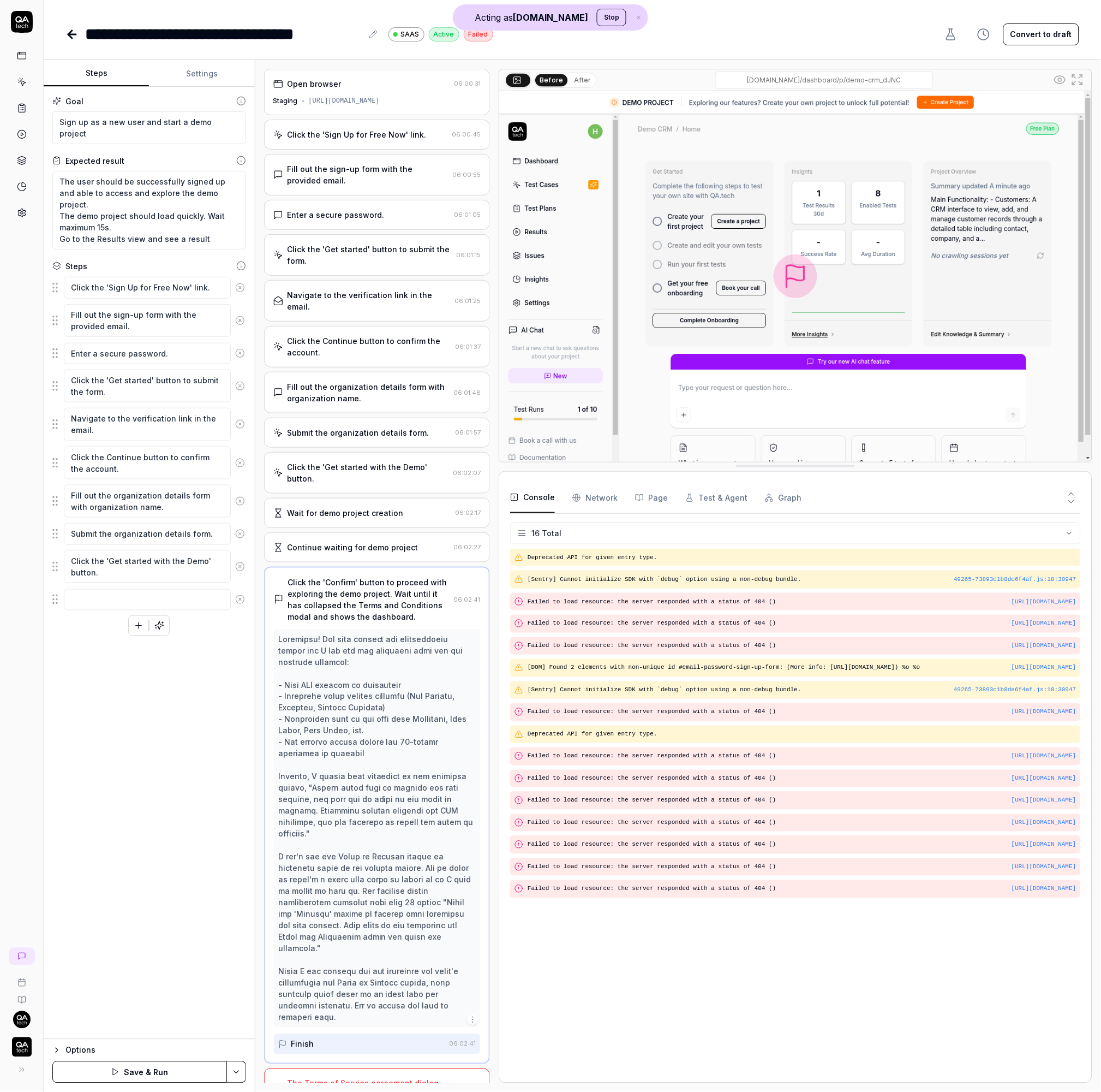
click at [116, 585] on fieldset "Click the 'Sign Up for Free Now' link. Fill out the sign-up form with the provi…" at bounding box center [149, 443] width 194 height 334
click at [116, 597] on textarea at bounding box center [147, 600] width 167 height 21
paste textarea "Go to the Results view and see a result"
type textarea "*"
type textarea "Go to the Results view and see a result"
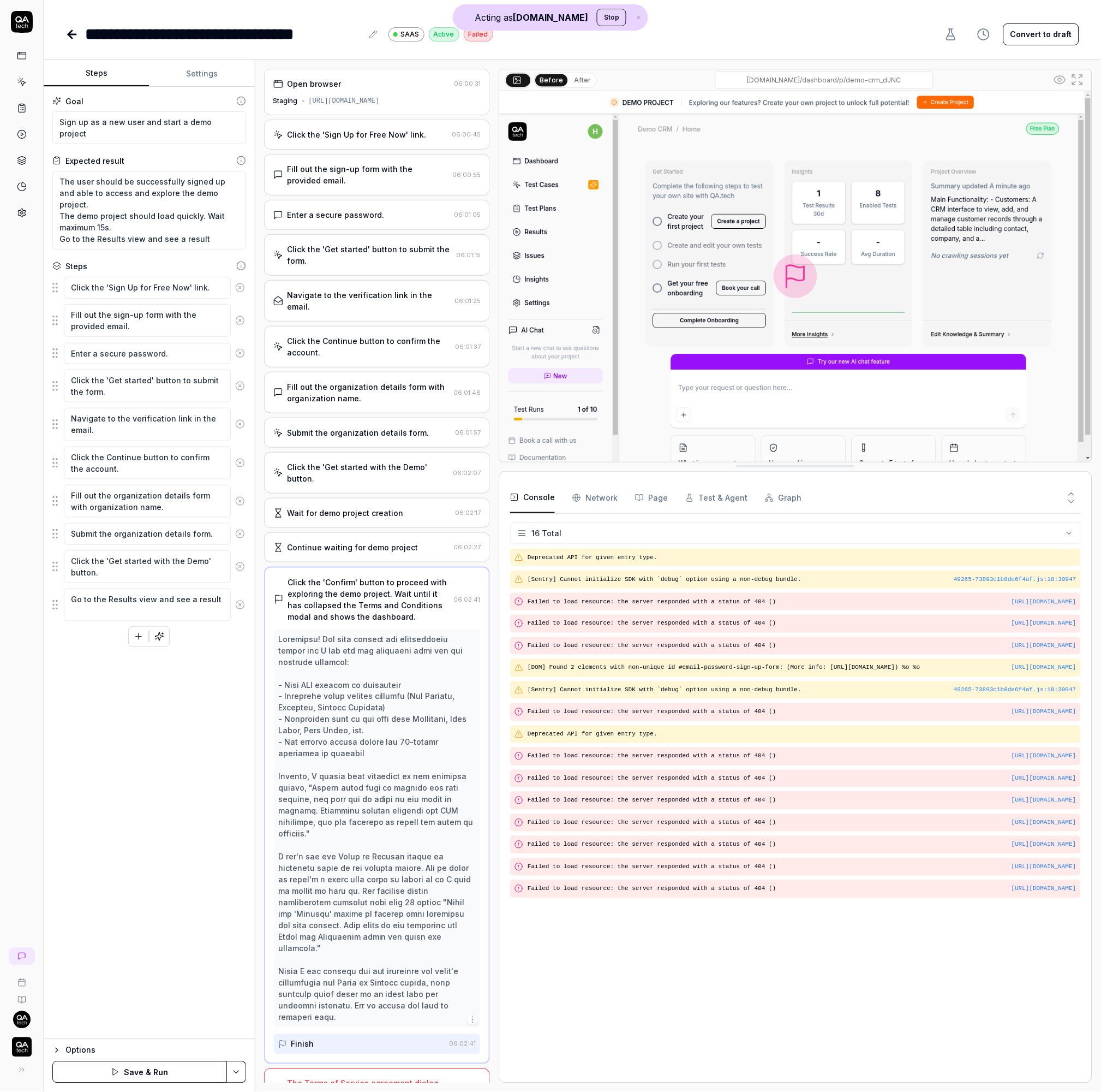
click at [85, 668] on div "Goal Sign up as a new user and start a demo project Expected result The user sh…" at bounding box center [149, 563] width 211 height 952
click at [99, 616] on textarea "Go to the Results view and see a result" at bounding box center [147, 605] width 167 height 33
type textarea "*"
type textarea "Go to the Results view and see a result"
click at [153, 1075] on button "Save & Run" at bounding box center [140, 1072] width 175 height 22
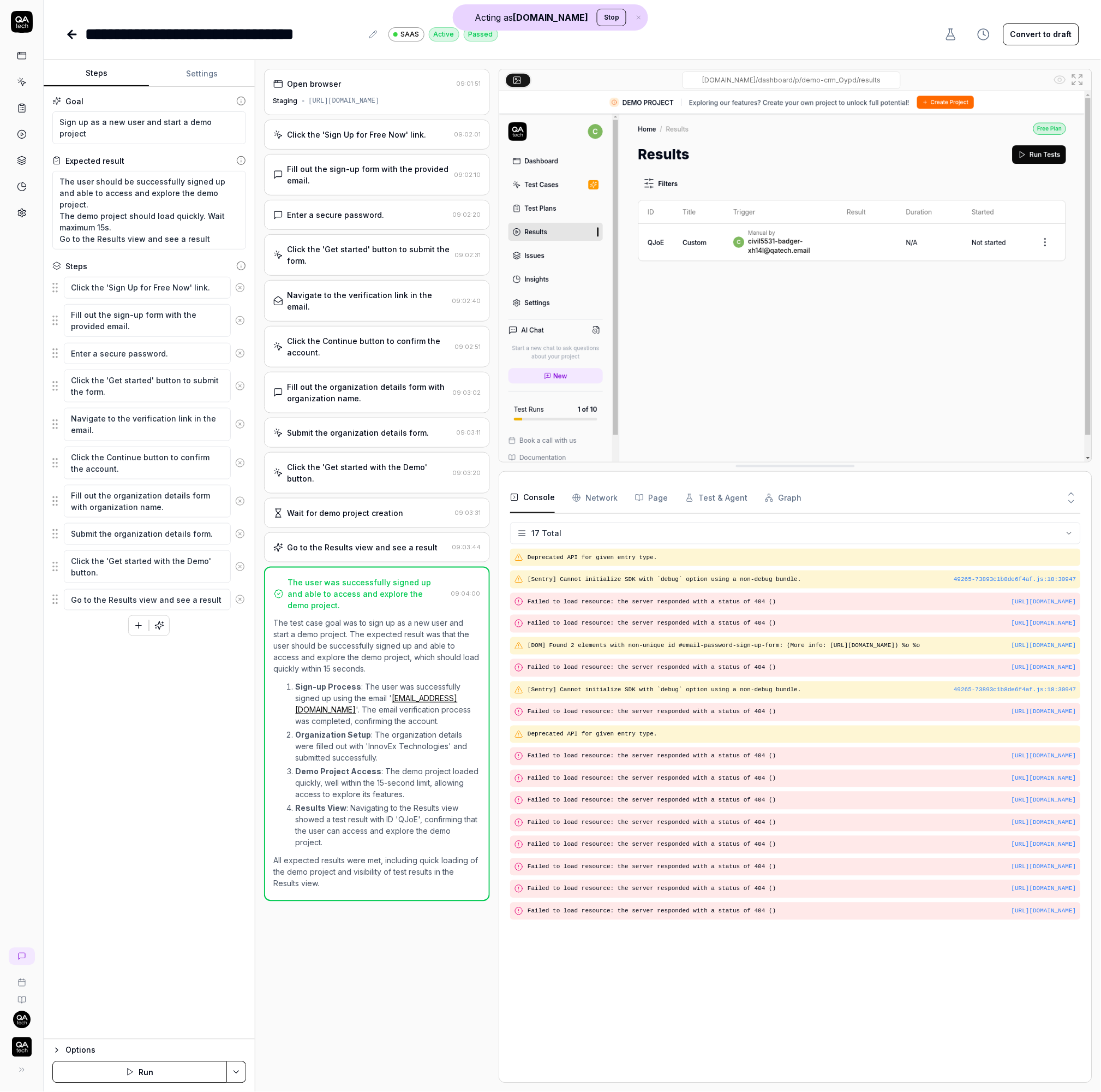
click at [15, 58] on link at bounding box center [22, 55] width 20 height 20
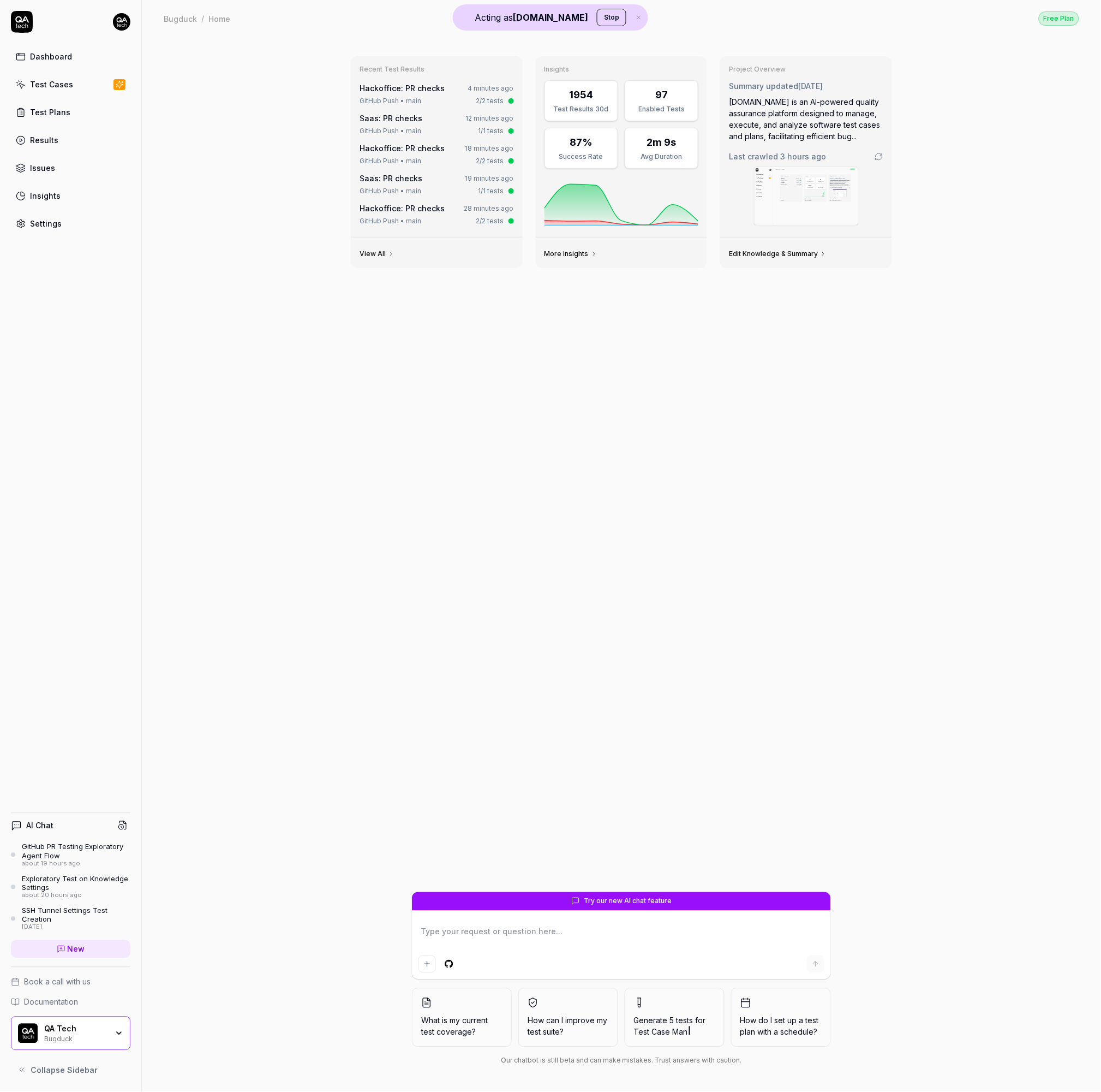
type textarea "*"
